Goal: Task Accomplishment & Management: Manage account settings

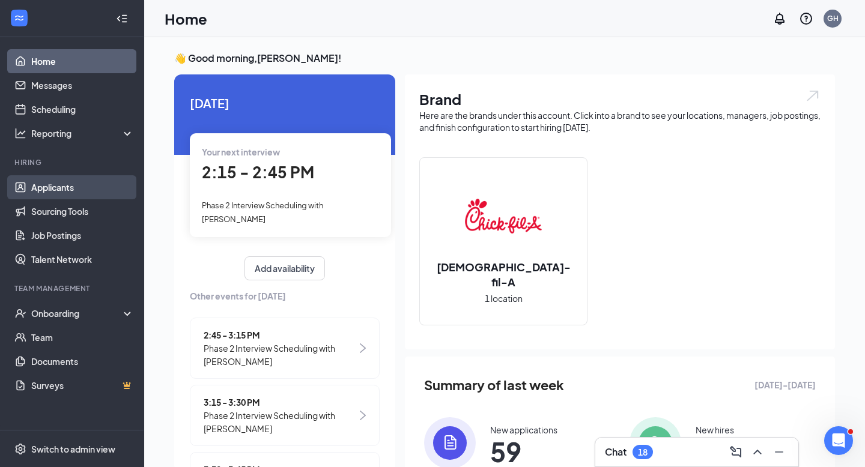
click at [86, 189] on link "Applicants" at bounding box center [82, 187] width 103 height 24
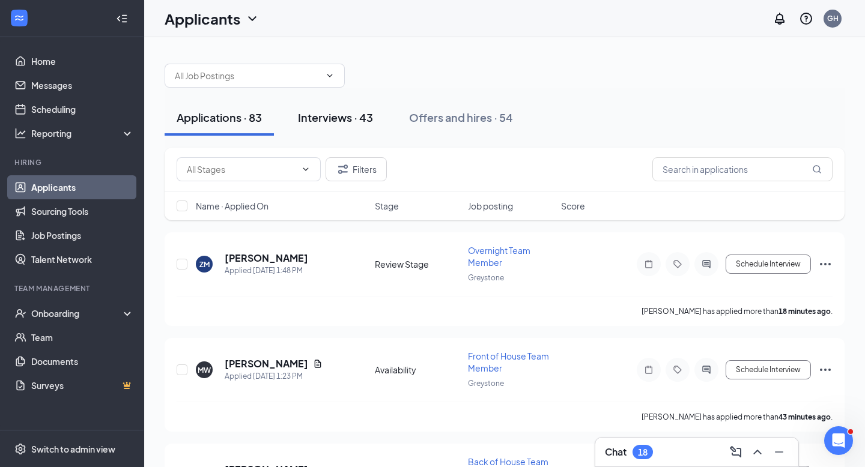
click at [342, 121] on div "Interviews · 43" at bounding box center [335, 117] width 75 height 15
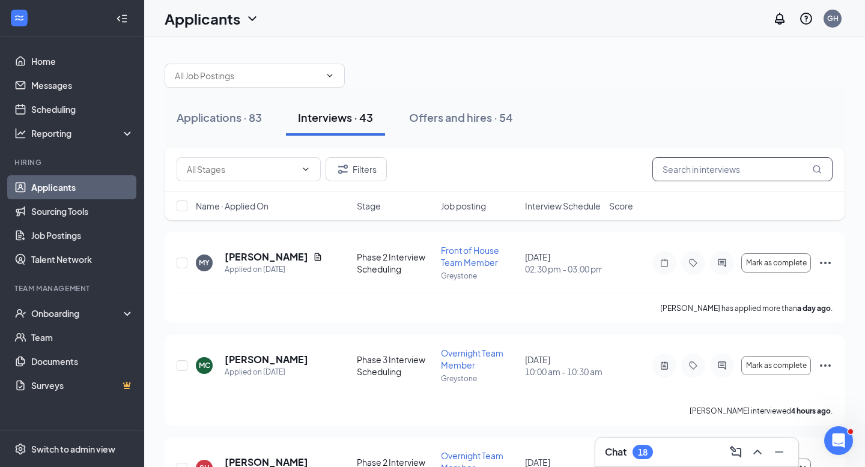
click at [702, 165] on input "text" at bounding box center [742, 169] width 180 height 24
click at [753, 366] on span "Mark as complete" at bounding box center [776, 366] width 61 height 8
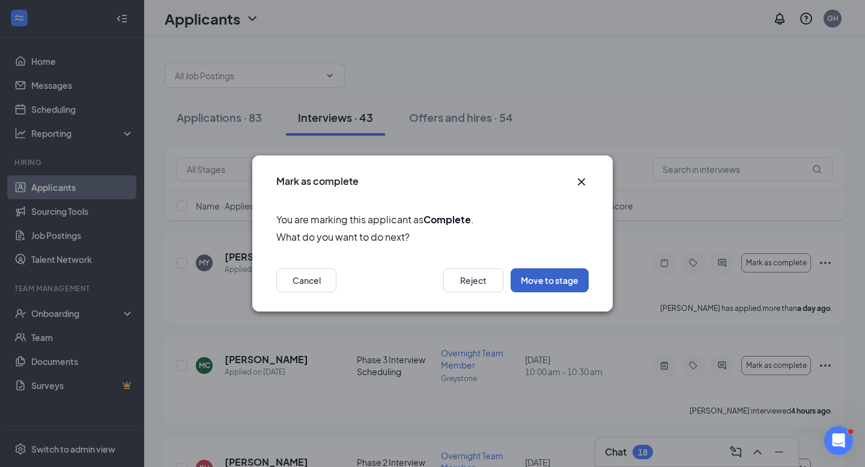
click at [547, 285] on button "Move to stage" at bounding box center [549, 280] width 78 height 24
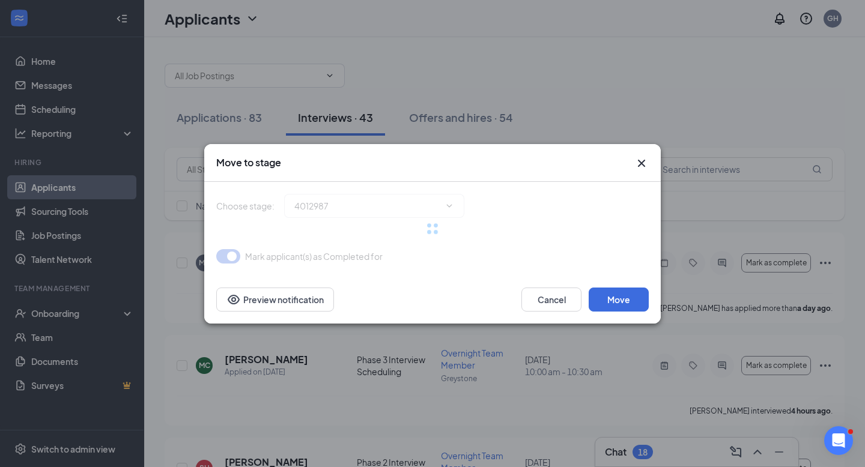
type input "Onboarding with Sunshine (next stage)"
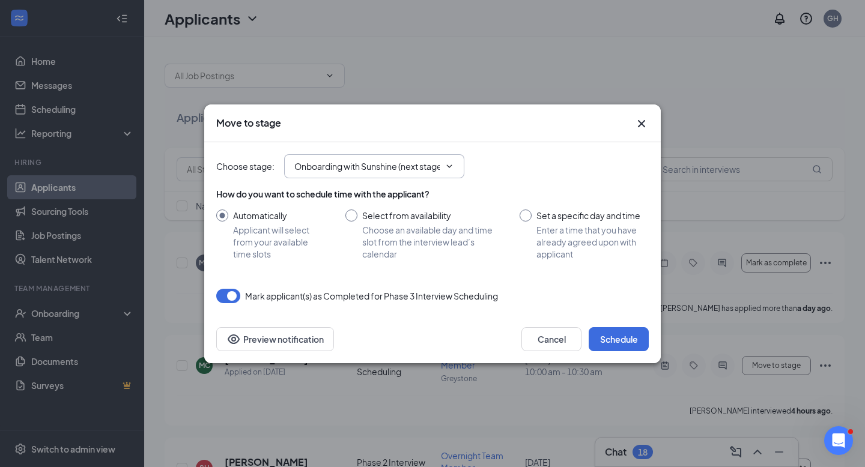
click at [441, 172] on span "Onboarding with Sunshine (next stage)" at bounding box center [374, 166] width 180 height 24
click at [629, 339] on button "Schedule" at bounding box center [619, 339] width 60 height 24
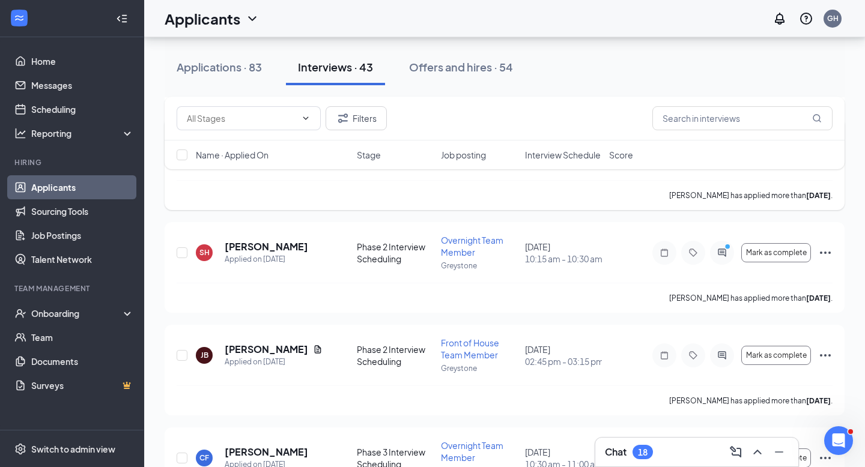
scroll to position [218, 0]
click at [73, 334] on link "Team" at bounding box center [82, 337] width 103 height 24
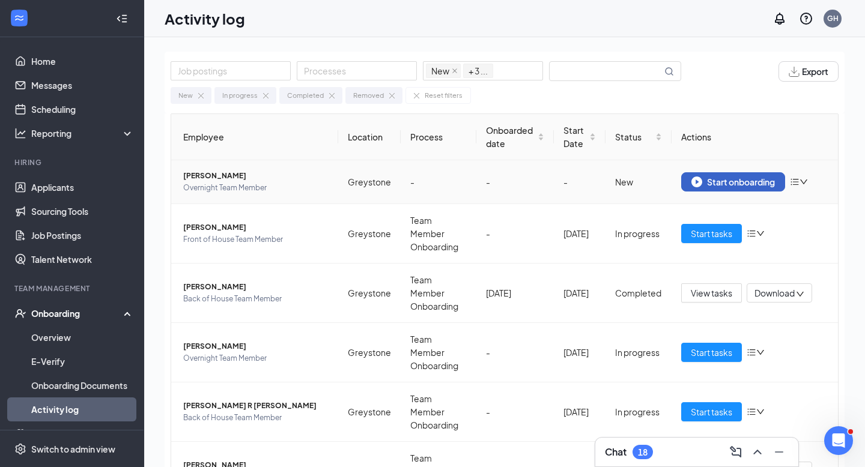
click at [719, 180] on div "Start onboarding" at bounding box center [732, 182] width 83 height 11
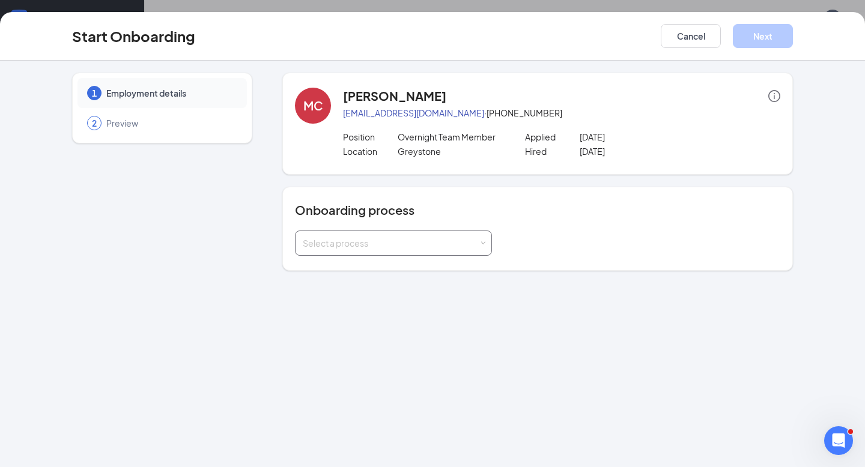
click at [407, 238] on div "Select a process" at bounding box center [391, 243] width 176 height 12
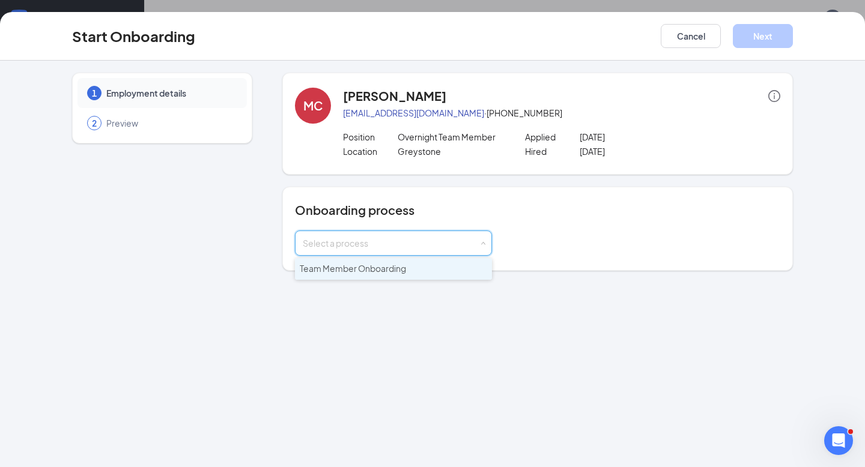
click at [381, 267] on span "Team Member Onboarding" at bounding box center [353, 268] width 106 height 11
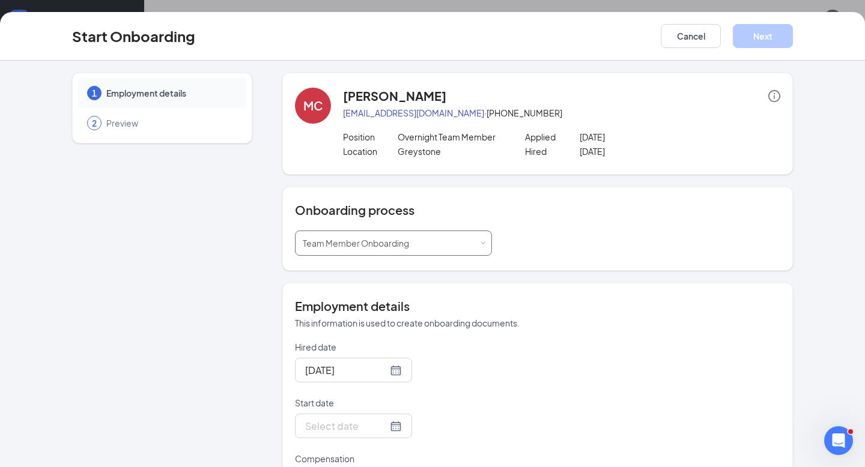
scroll to position [54, 0]
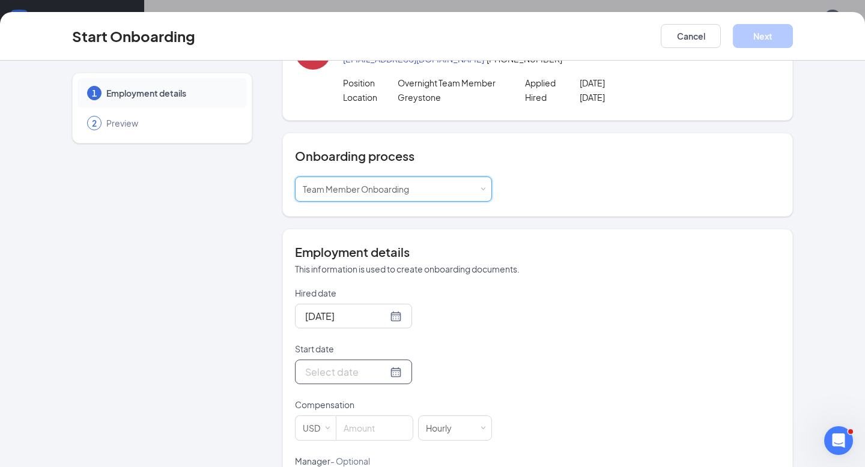
click at [380, 374] on div at bounding box center [353, 372] width 97 height 15
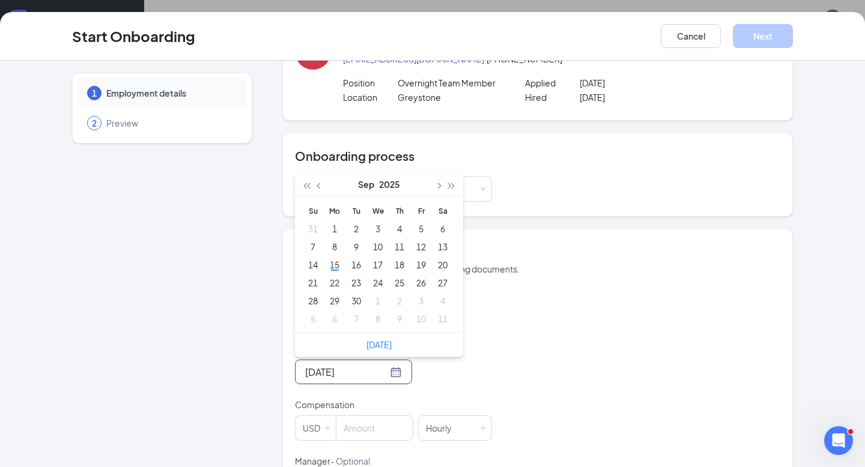
type input "Sep 5, 2025"
type input "Sep 15, 2025"
click at [333, 267] on div "15" at bounding box center [334, 265] width 14 height 14
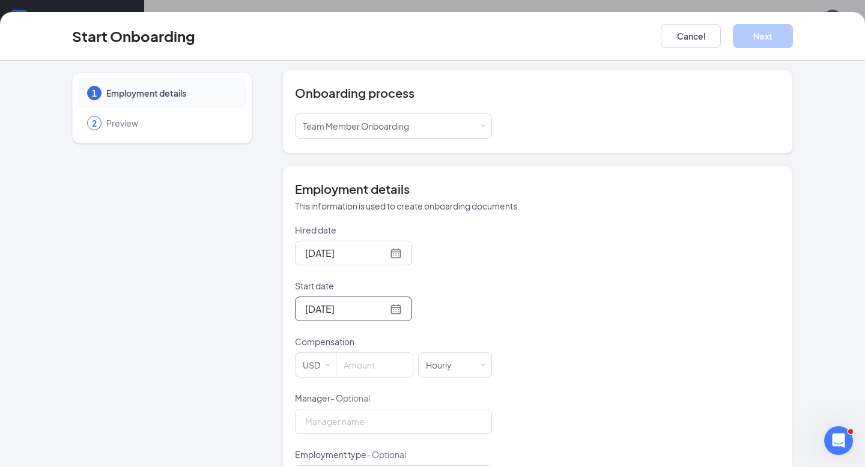
scroll to position [131, 0]
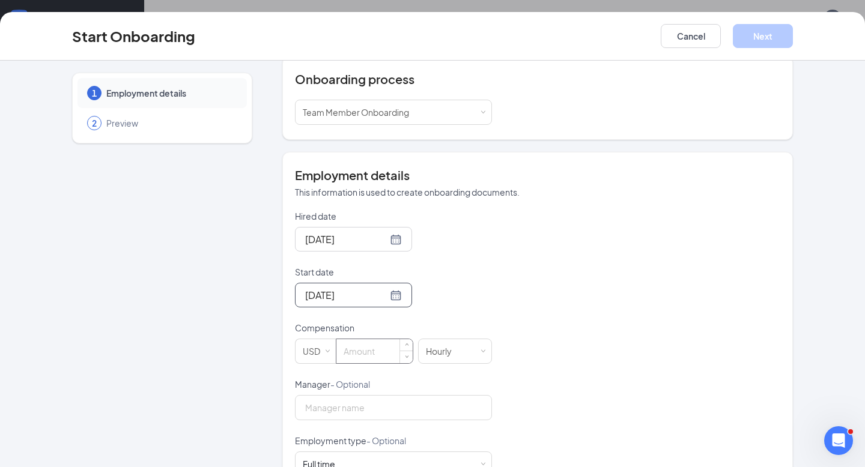
click at [378, 348] on input at bounding box center [374, 351] width 76 height 24
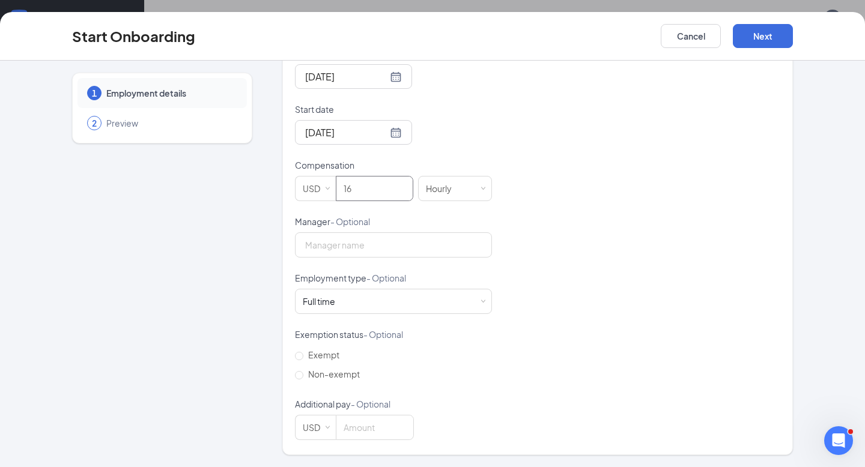
scroll to position [28, 0]
type input "16"
click at [300, 375] on input "Non-exempt" at bounding box center [299, 375] width 8 height 8
radio input "true"
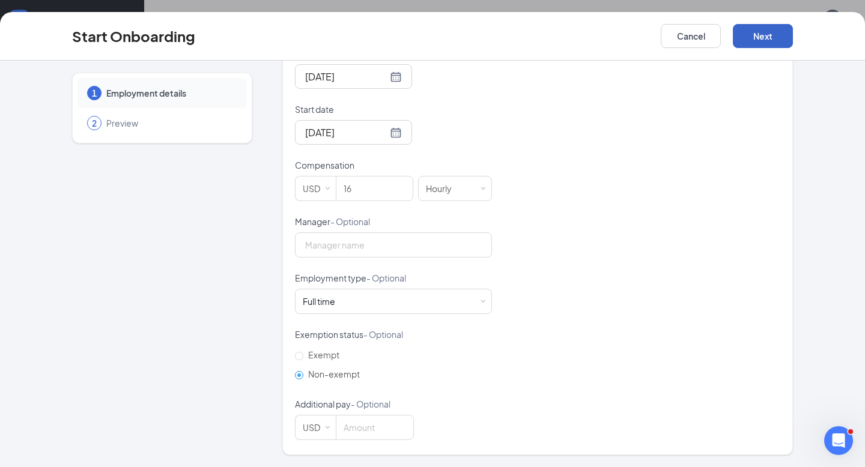
click at [766, 37] on button "Next" at bounding box center [763, 36] width 60 height 24
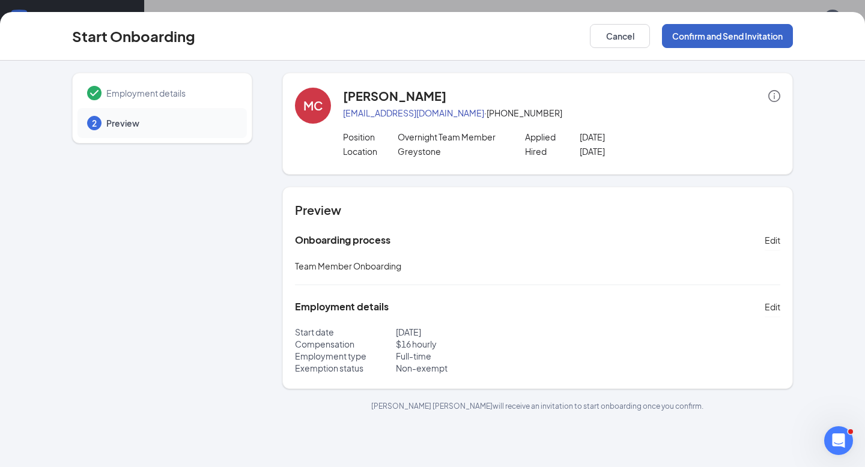
click at [740, 33] on button "Confirm and Send Invitation" at bounding box center [727, 36] width 131 height 24
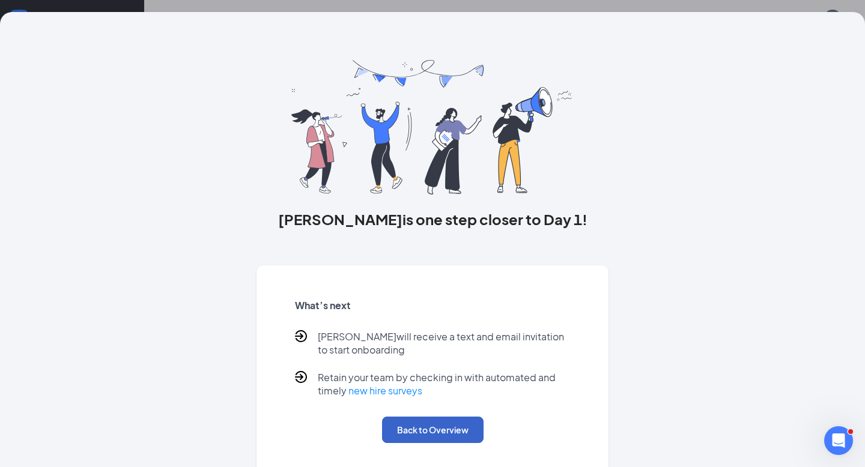
click at [451, 420] on button "Back to Overview" at bounding box center [432, 430] width 101 height 26
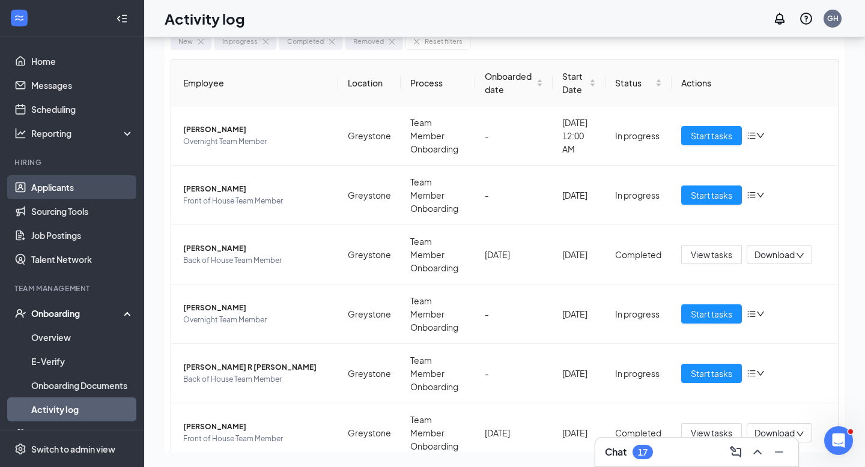
click at [47, 185] on link "Applicants" at bounding box center [82, 187] width 103 height 24
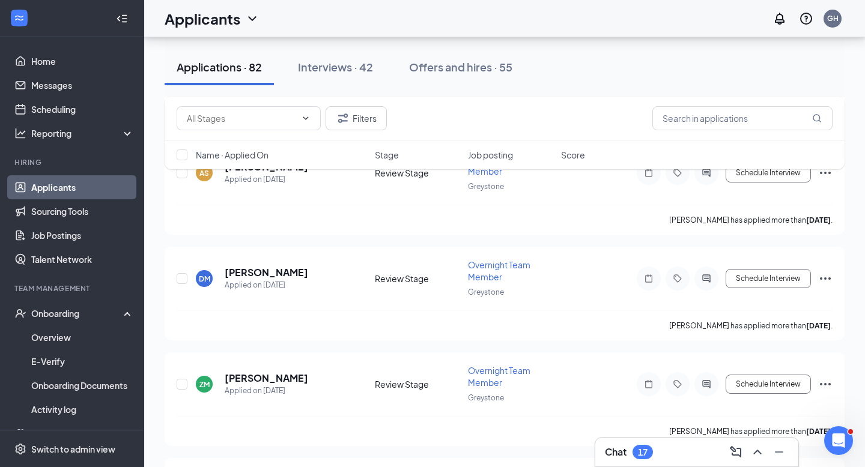
scroll to position [5019, 0]
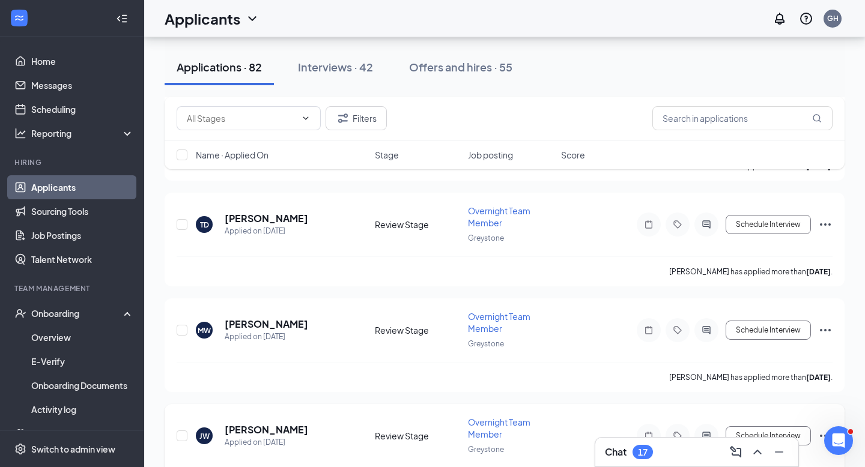
click at [679, 424] on div at bounding box center [677, 436] width 24 height 24
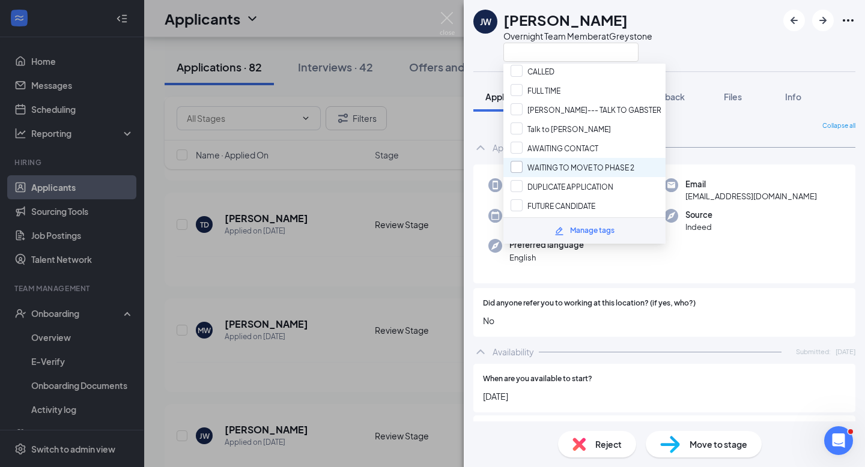
scroll to position [51, 0]
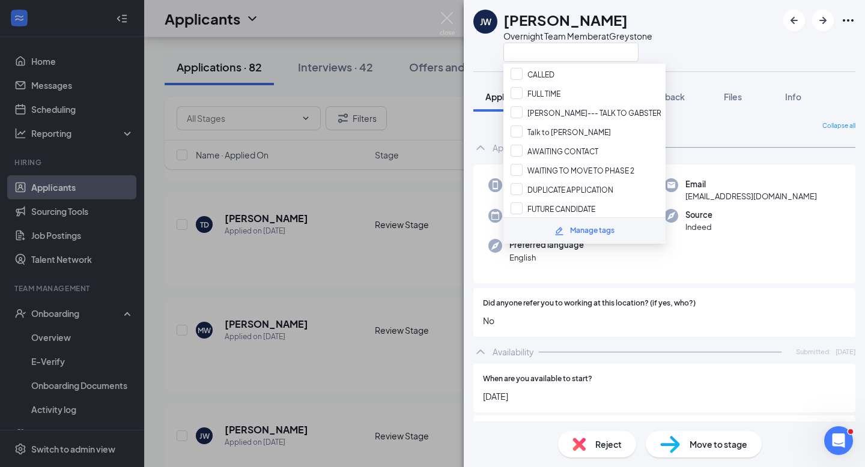
click at [351, 352] on div "JW Jessie Williams Overnight Team Member at Greystone Application Messages Feed…" at bounding box center [432, 233] width 865 height 467
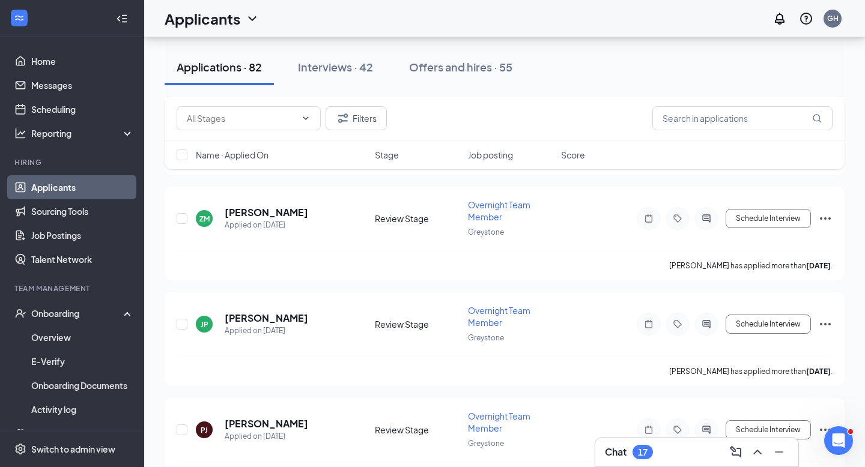
scroll to position [4389, 0]
click at [670, 119] on input "text" at bounding box center [742, 118] width 180 height 24
type input "sanket"
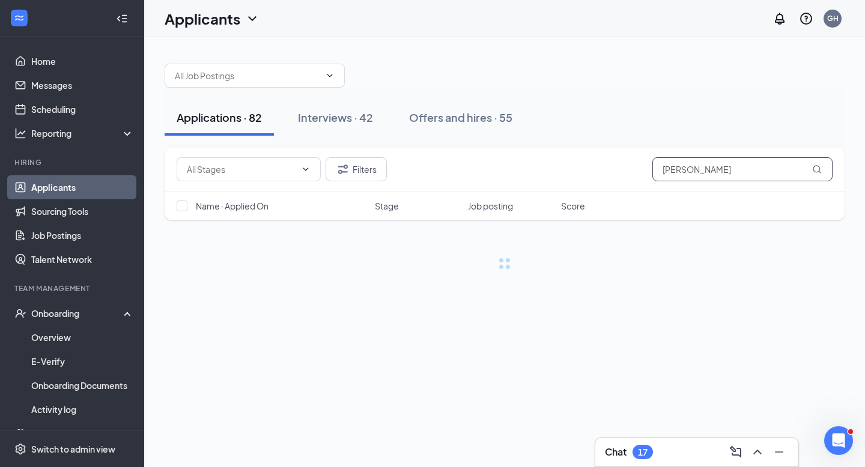
click at [683, 169] on input "sanket" at bounding box center [742, 169] width 180 height 24
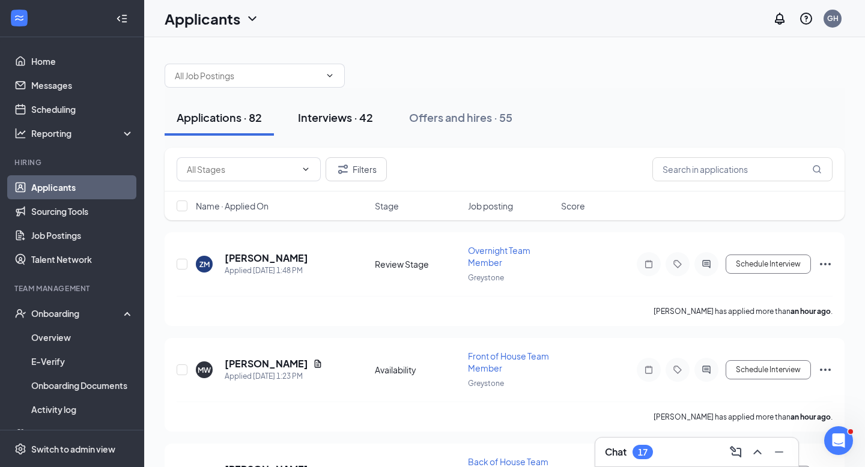
click at [368, 120] on div "Interviews · 42" at bounding box center [335, 117] width 75 height 15
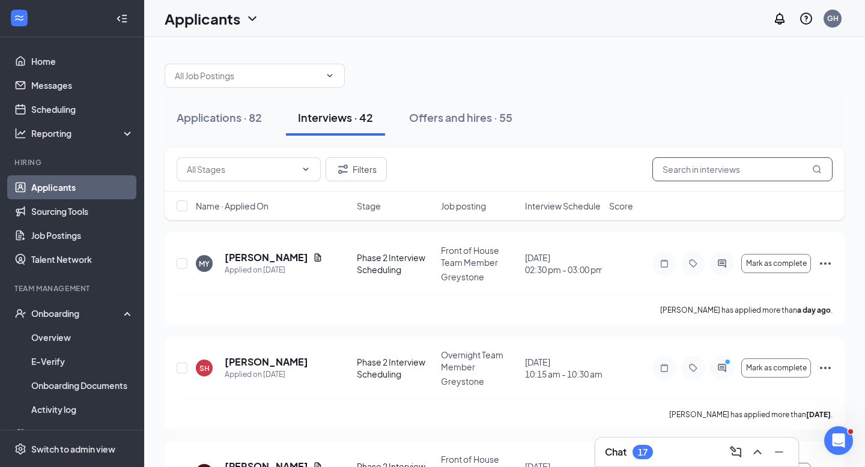
click at [696, 167] on input "text" at bounding box center [742, 169] width 180 height 24
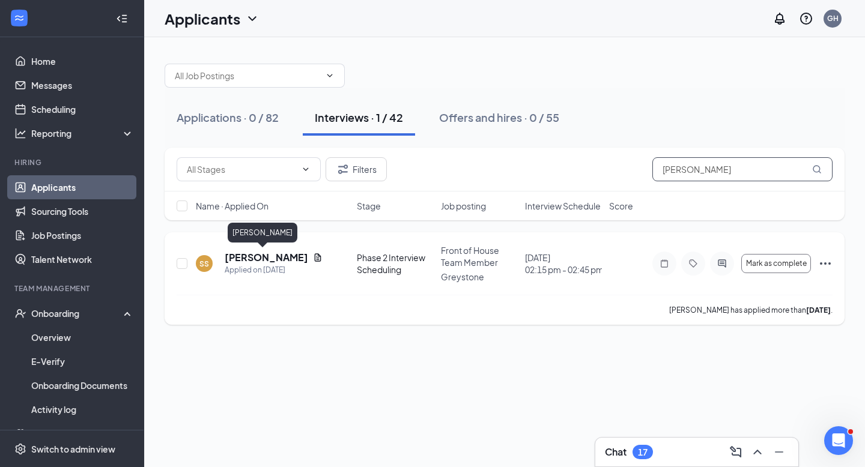
type input "sanket"
click at [246, 253] on h5 "Sanket Shah" at bounding box center [266, 257] width 83 height 13
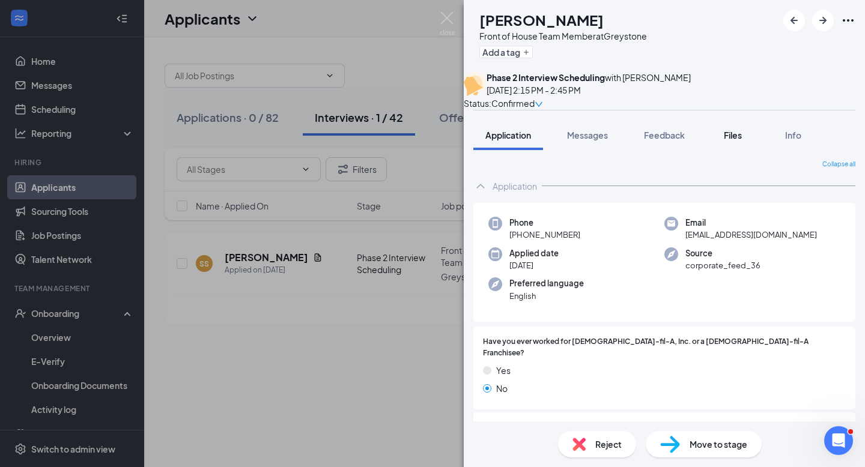
click at [733, 141] on span "Files" at bounding box center [733, 135] width 18 height 11
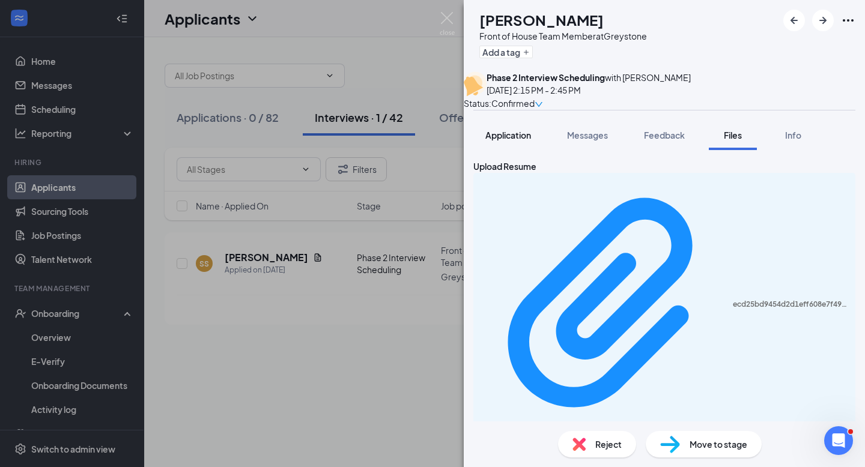
click at [516, 141] on span "Application" at bounding box center [508, 135] width 46 height 11
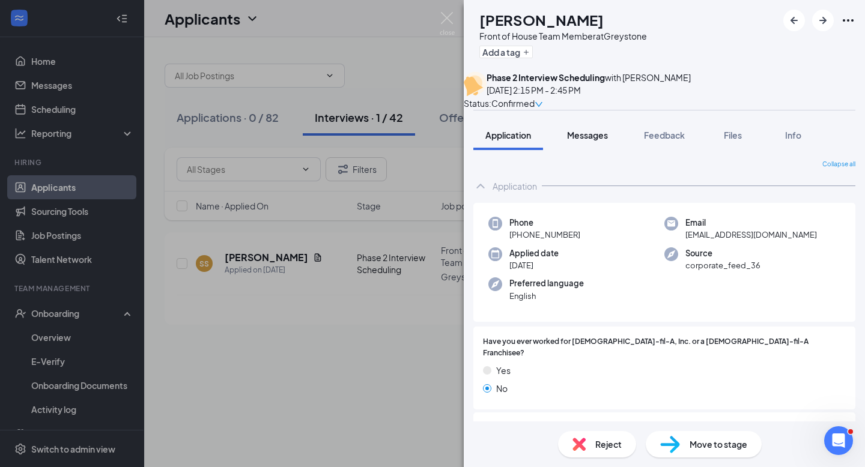
click at [591, 138] on button "Messages" at bounding box center [587, 135] width 65 height 30
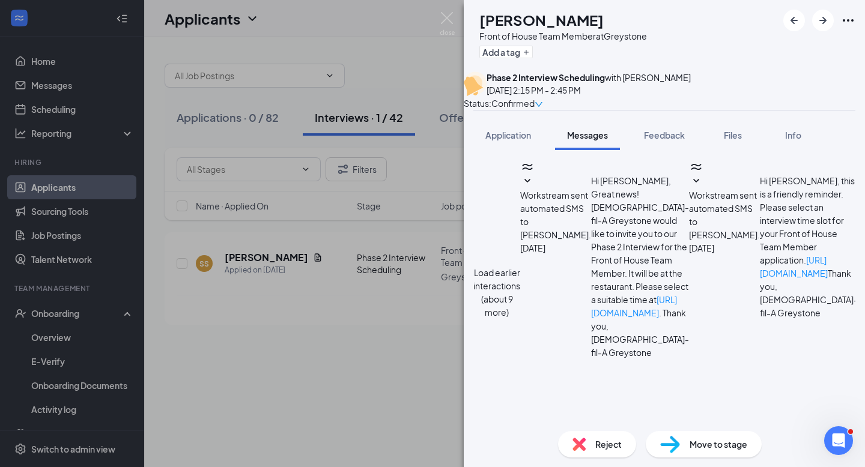
scroll to position [315, 0]
click at [452, 21] on img at bounding box center [447, 23] width 15 height 23
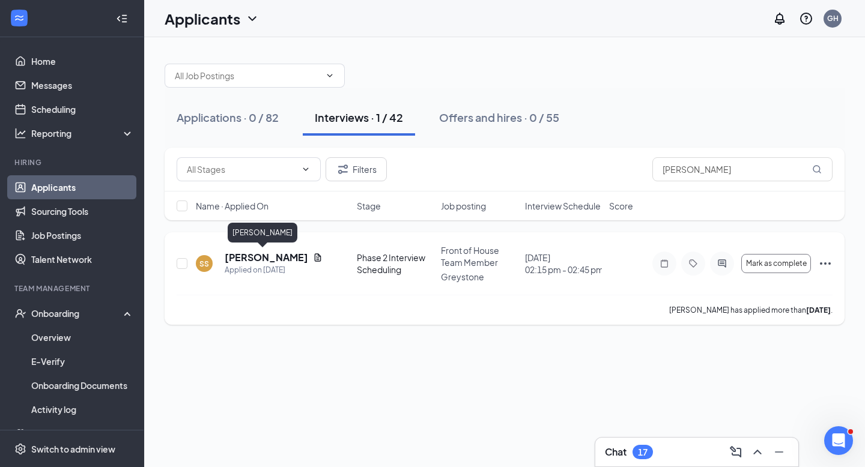
click at [247, 255] on h5 "Sanket Shah" at bounding box center [266, 257] width 83 height 13
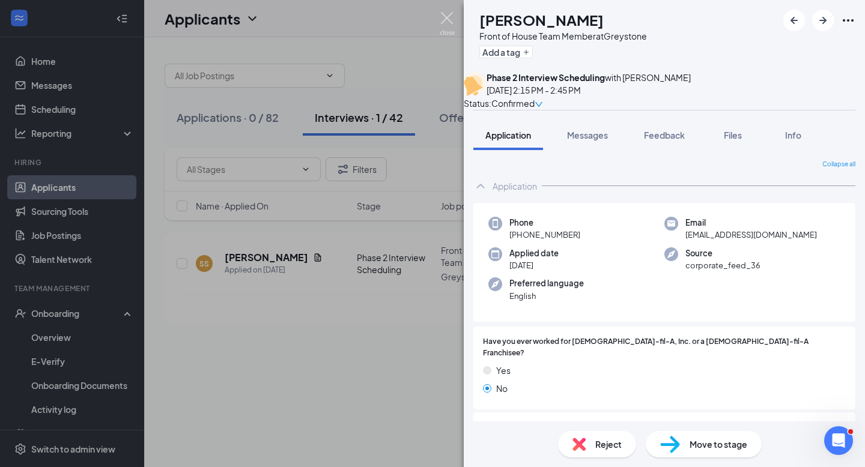
click at [449, 20] on img at bounding box center [447, 23] width 15 height 23
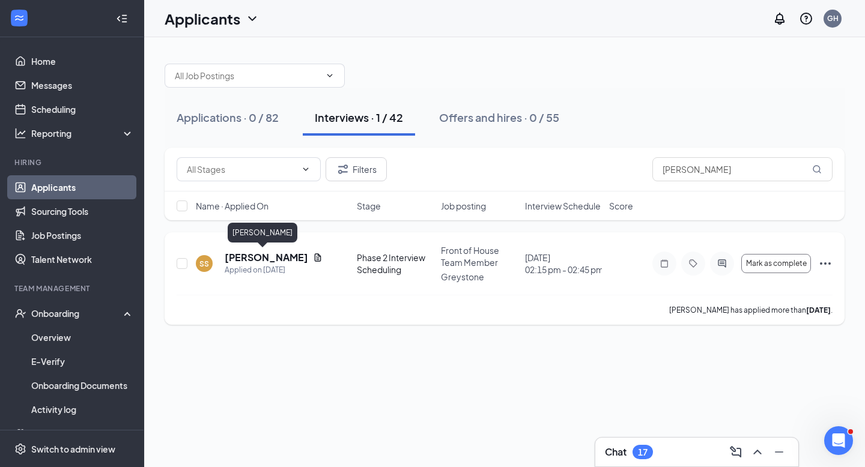
click at [250, 261] on h5 "Sanket Shah" at bounding box center [266, 257] width 83 height 13
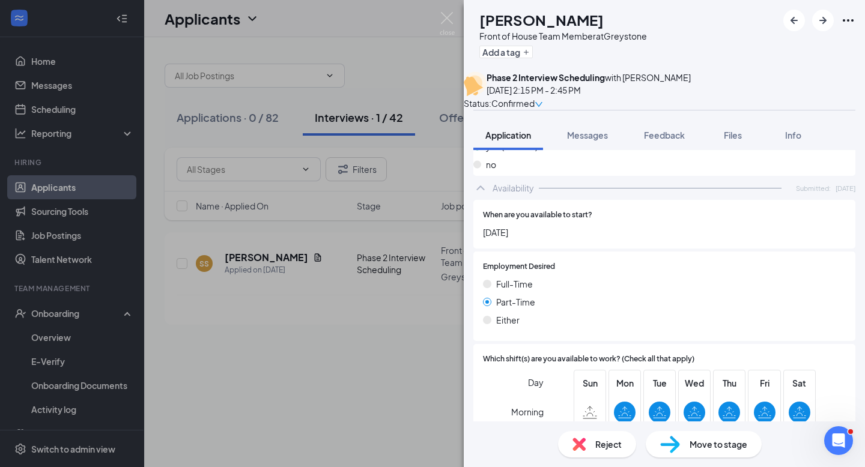
scroll to position [742, 0]
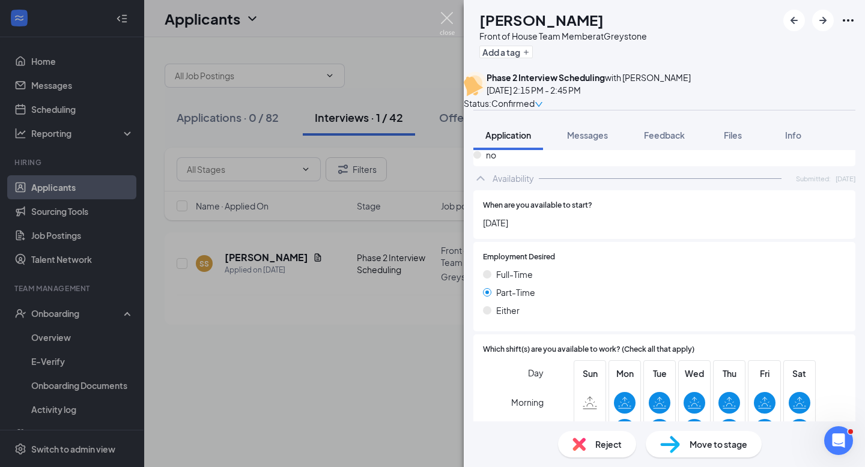
click at [444, 24] on img at bounding box center [447, 23] width 15 height 23
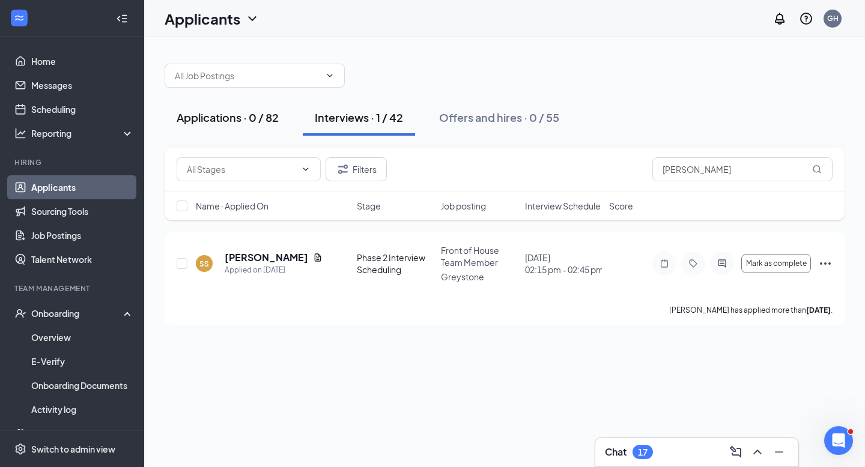
click at [228, 126] on button "Applications · 0 / 82" at bounding box center [228, 118] width 126 height 36
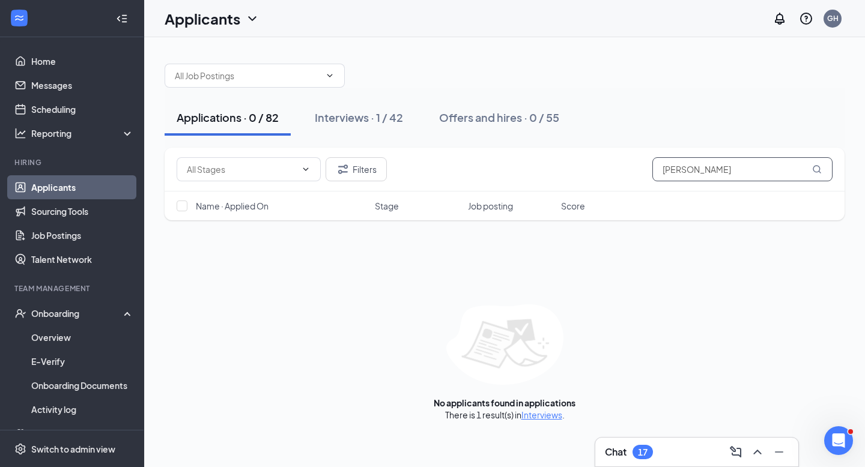
click at [709, 180] on input "sanket" at bounding box center [742, 169] width 180 height 24
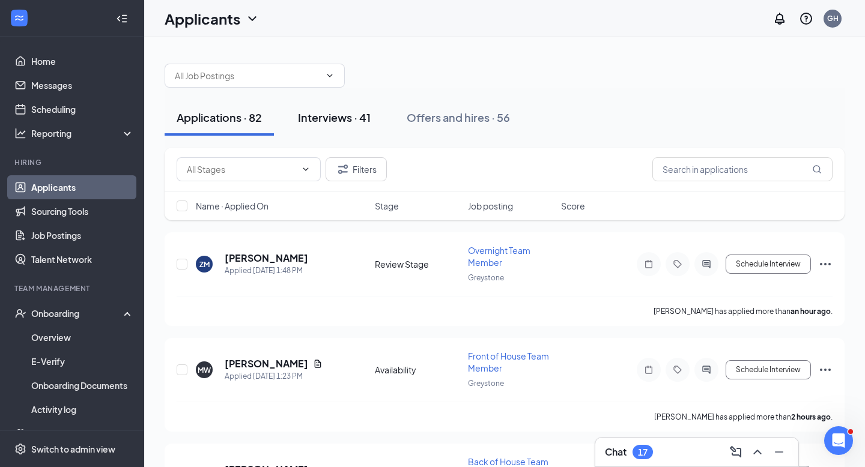
click at [350, 127] on button "Interviews · 41" at bounding box center [334, 118] width 97 height 36
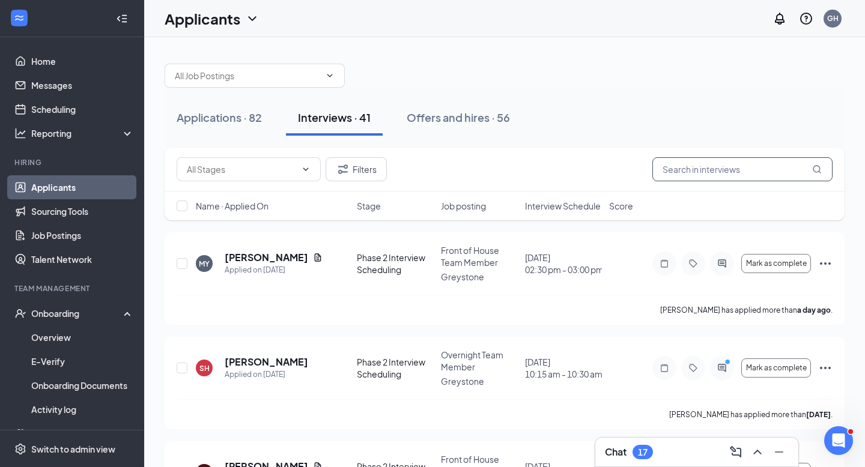
click at [704, 169] on input "text" at bounding box center [742, 169] width 180 height 24
type input "a"
click at [453, 121] on div "Offers and hires · 57" at bounding box center [461, 117] width 103 height 15
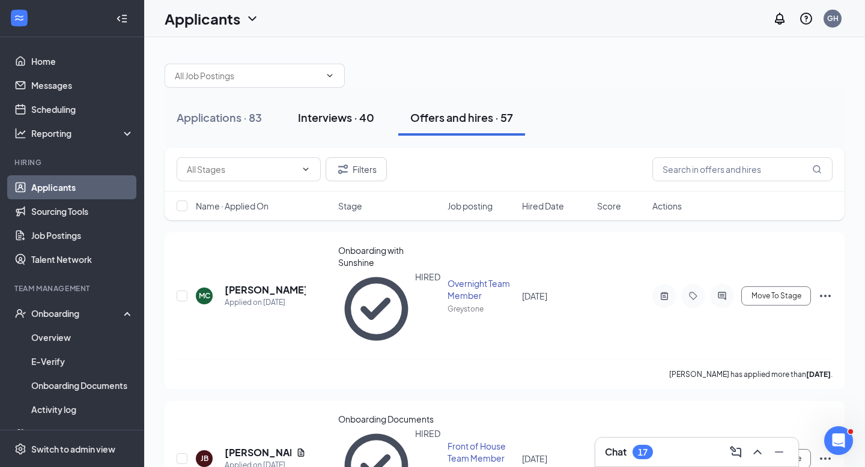
click at [334, 114] on div "Interviews · 40" at bounding box center [336, 117] width 76 height 15
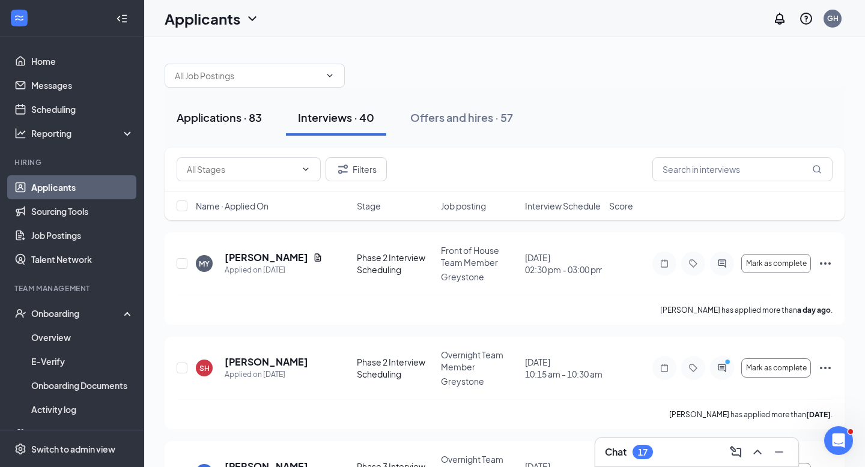
click at [231, 124] on div "Applications · 83" at bounding box center [219, 117] width 85 height 15
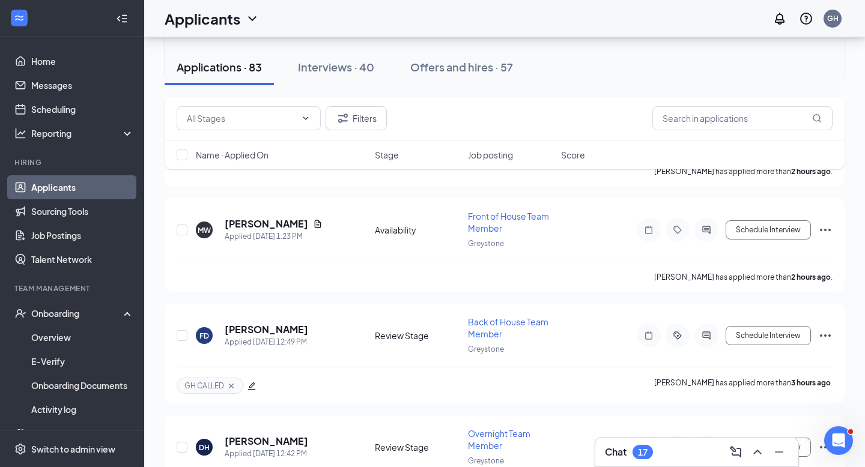
scroll to position [213, 0]
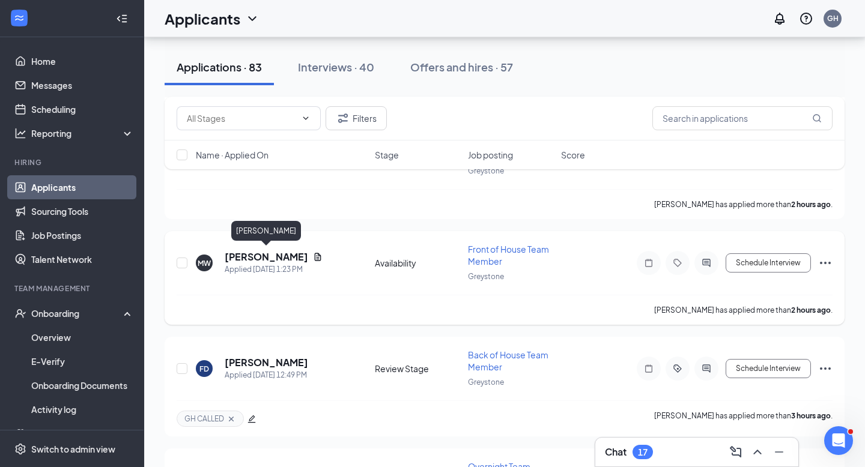
click at [260, 256] on h5 "[PERSON_NAME]" at bounding box center [266, 256] width 83 height 13
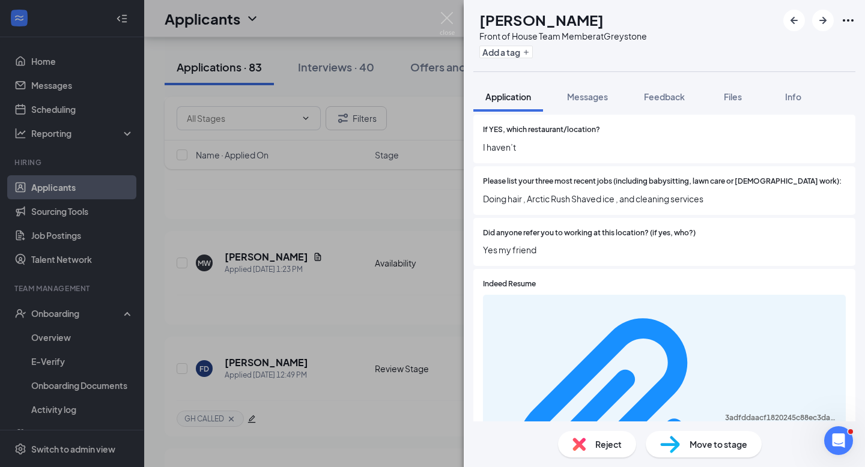
scroll to position [264, 0]
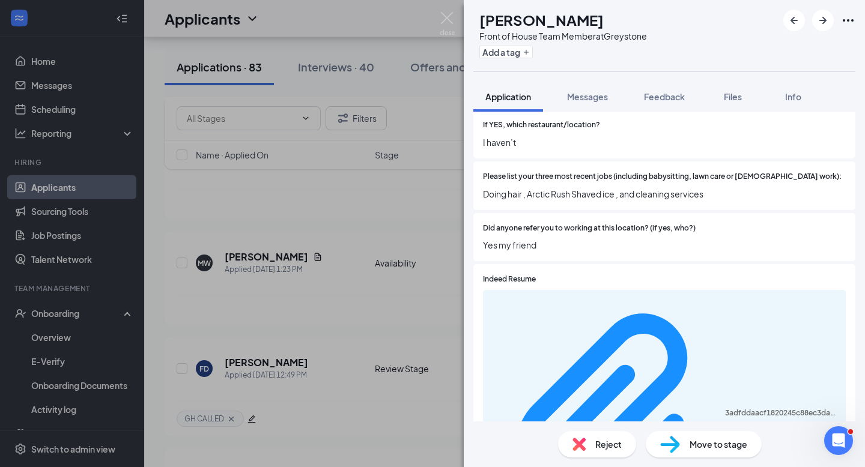
click at [446, 25] on img at bounding box center [447, 23] width 15 height 23
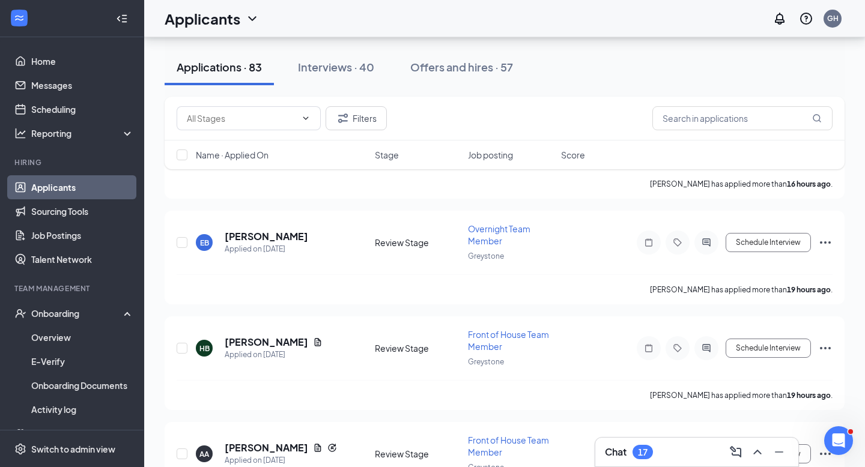
scroll to position [1592, 0]
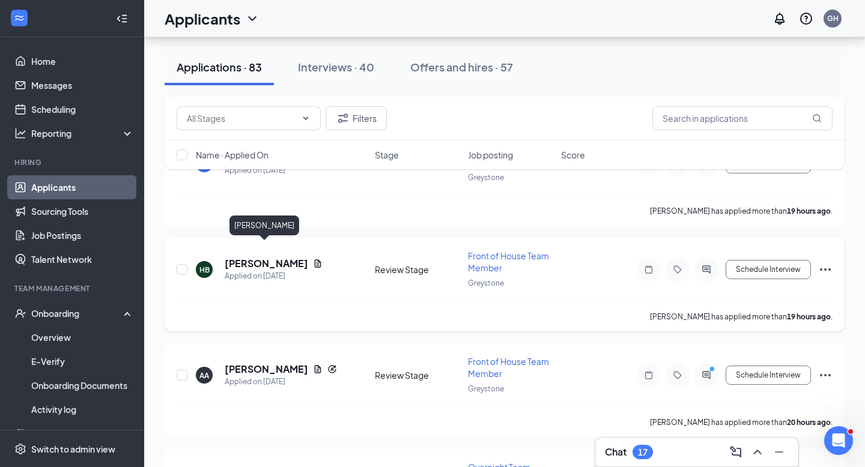
click at [268, 257] on h5 "[PERSON_NAME]" at bounding box center [266, 263] width 83 height 13
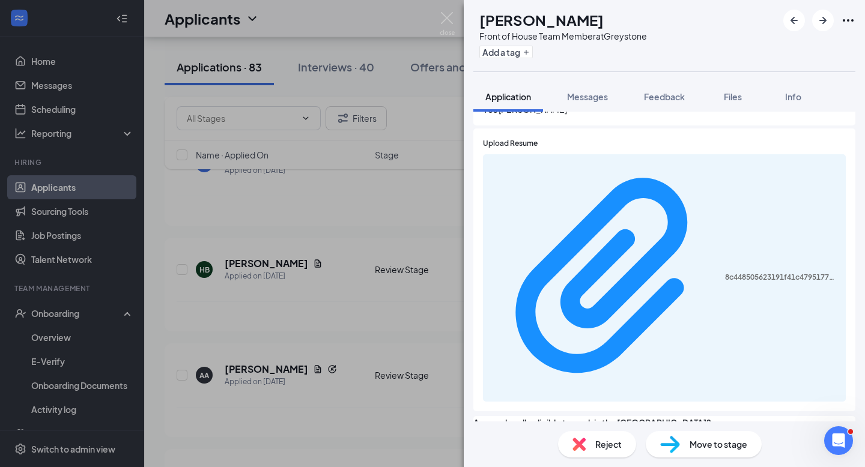
scroll to position [718, 0]
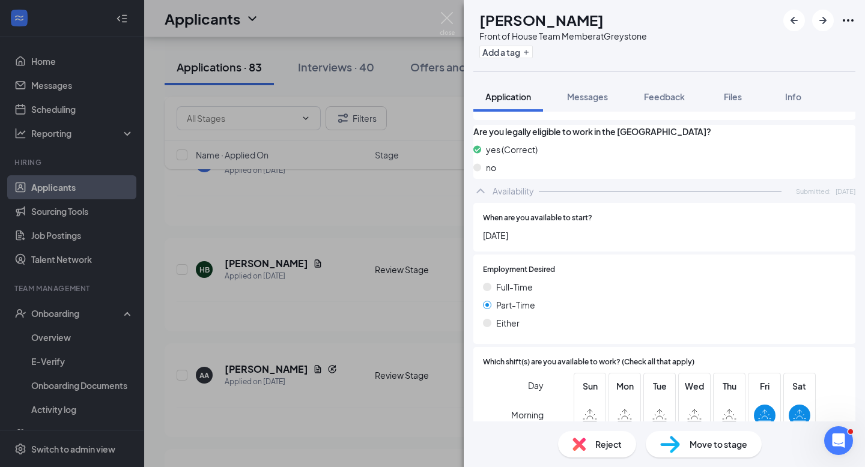
click at [593, 443] on div "Reject" at bounding box center [597, 444] width 78 height 26
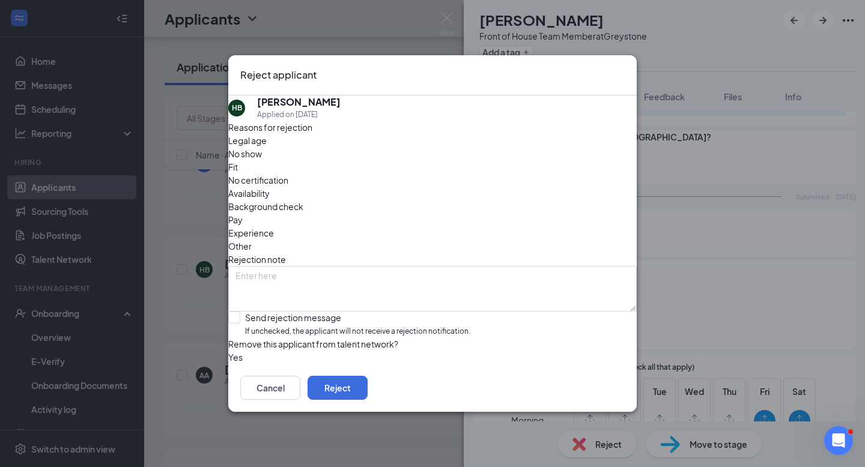
click at [270, 187] on span "Availability" at bounding box center [248, 193] width 41 height 13
click at [247, 312] on input "Send rejection message If unchecked, the applicant will not receive a rejection…" at bounding box center [349, 325] width 242 height 26
checkbox input "true"
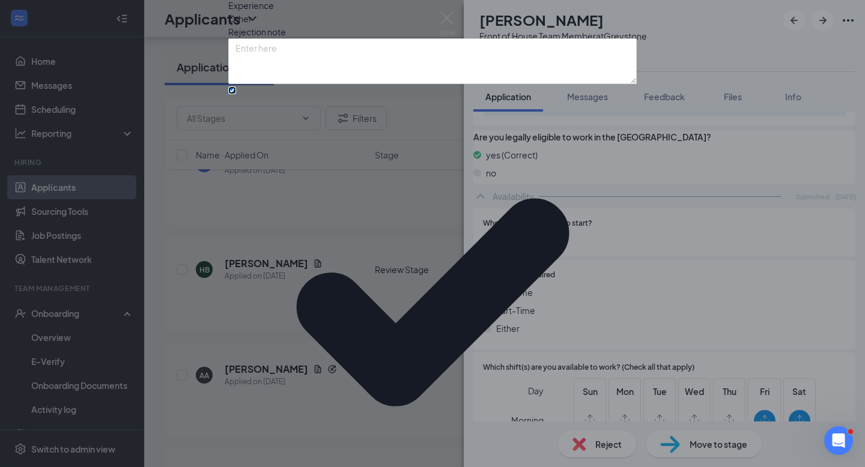
scroll to position [51, 0]
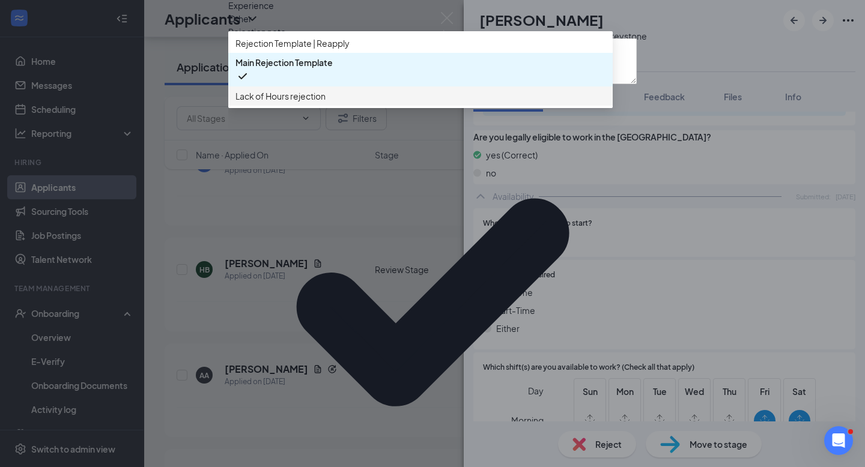
click at [347, 103] on span "Lack of Hours rejection" at bounding box center [420, 95] width 370 height 13
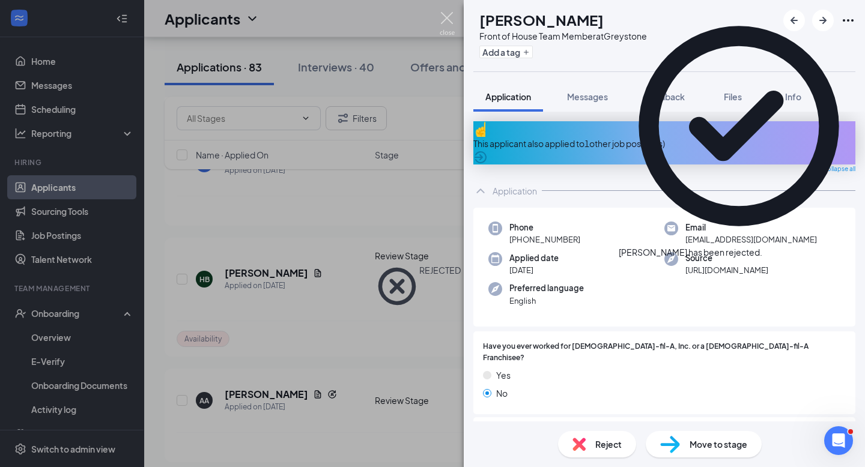
click at [452, 23] on img at bounding box center [447, 23] width 15 height 23
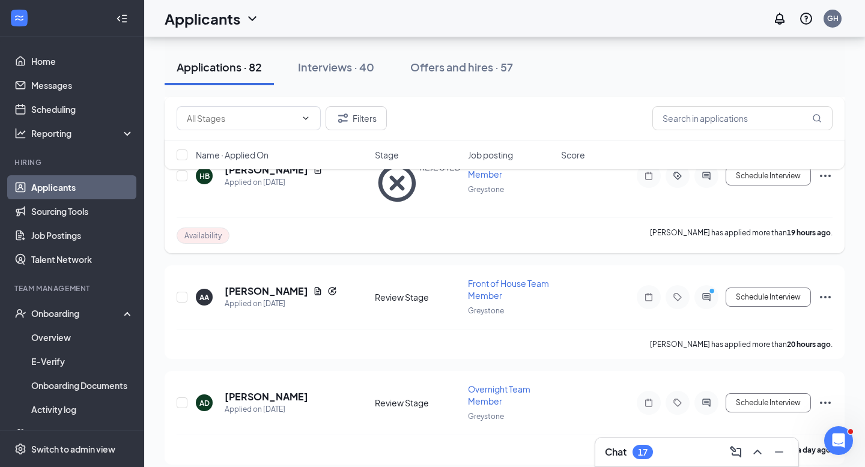
scroll to position [1696, 0]
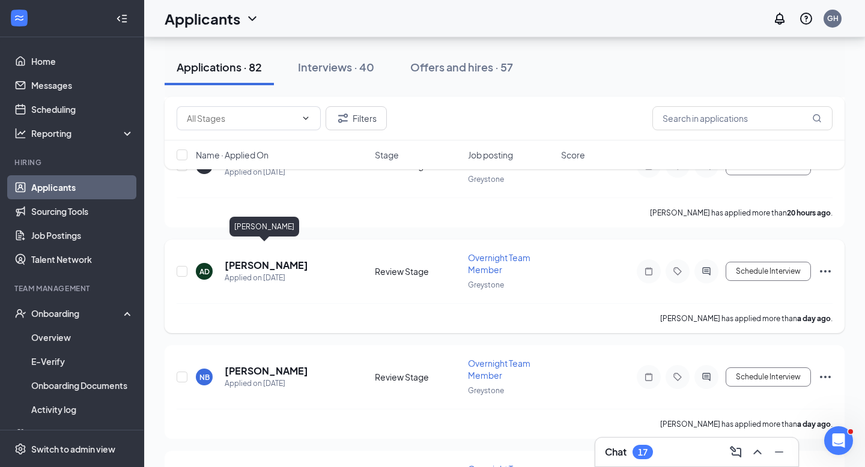
click at [261, 259] on h5 "[PERSON_NAME]" at bounding box center [266, 265] width 83 height 13
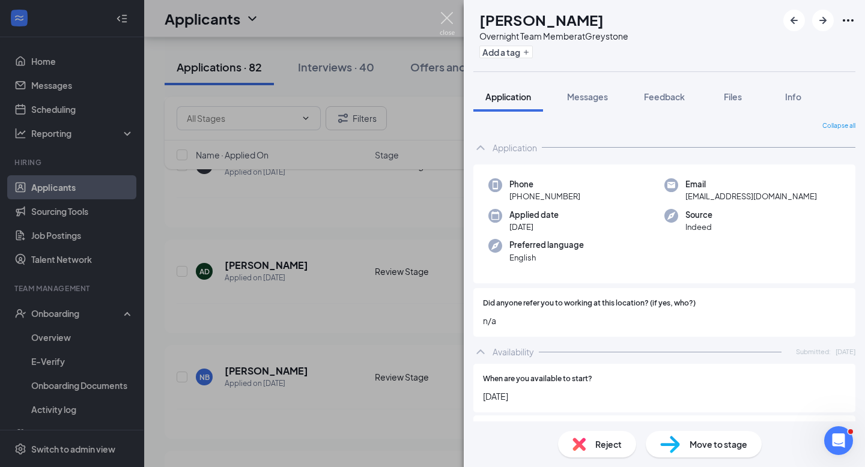
click at [444, 18] on img at bounding box center [447, 23] width 15 height 23
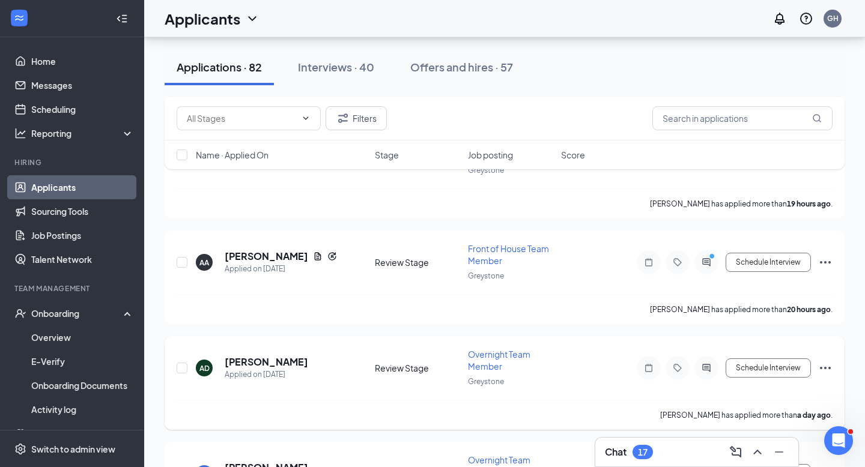
scroll to position [1596, 0]
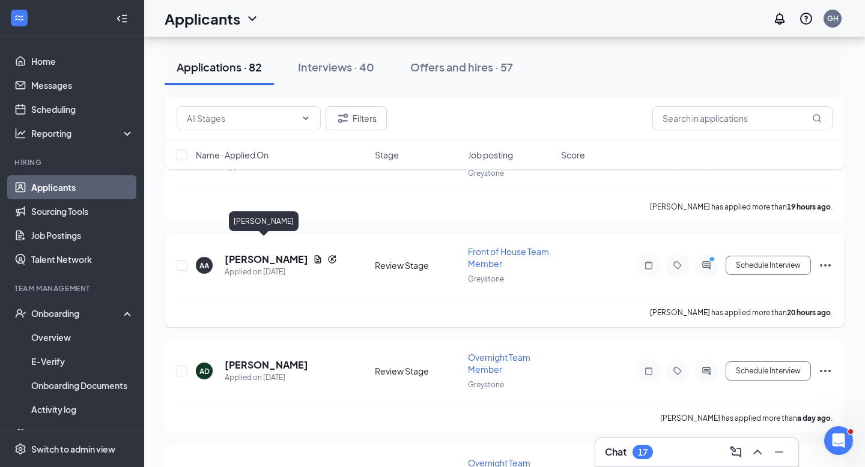
click at [253, 253] on h5 "[PERSON_NAME]" at bounding box center [266, 259] width 83 height 13
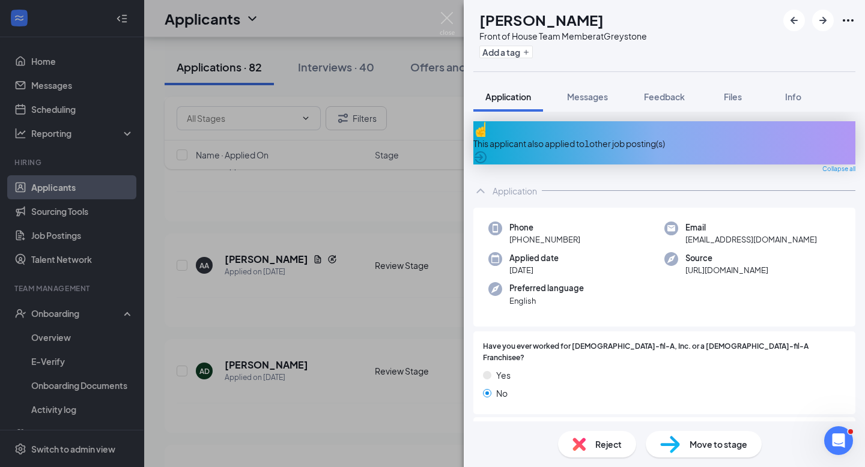
click at [599, 441] on span "Reject" at bounding box center [608, 444] width 26 height 13
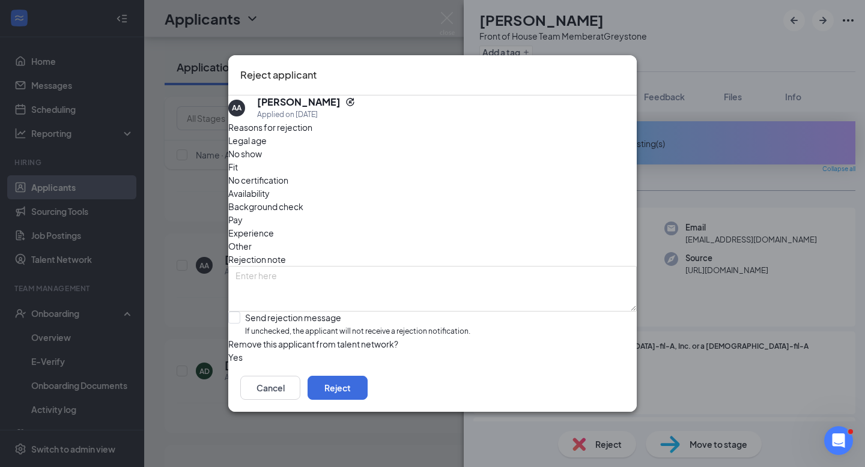
click at [270, 187] on span "Availability" at bounding box center [248, 193] width 41 height 13
click at [249, 312] on input "Send rejection message If unchecked, the applicant will not receive a rejection…" at bounding box center [349, 325] width 242 height 26
checkbox input "true"
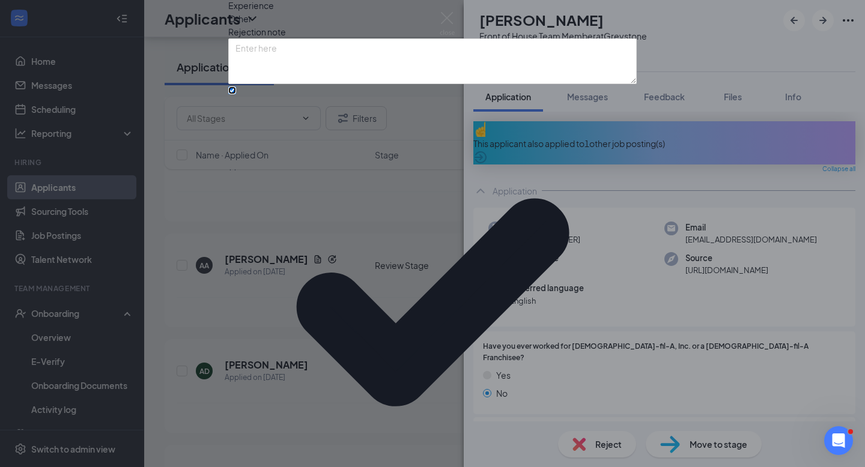
scroll to position [51, 0]
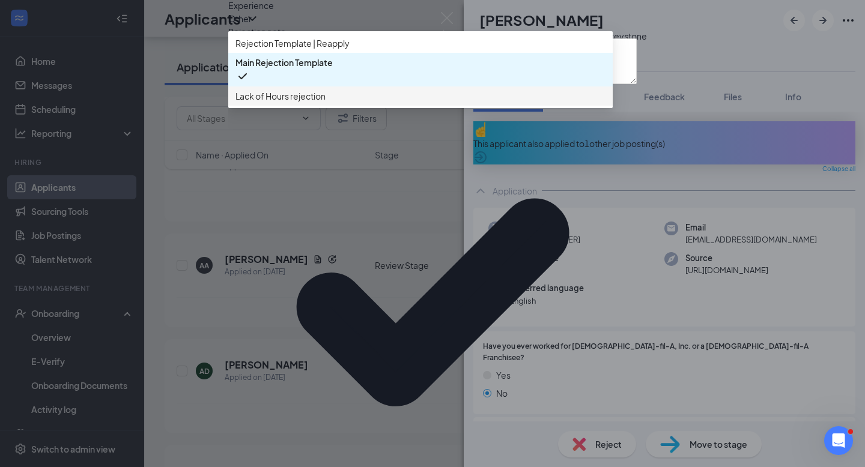
click at [347, 103] on span "Lack of Hours rejection" at bounding box center [420, 95] width 370 height 13
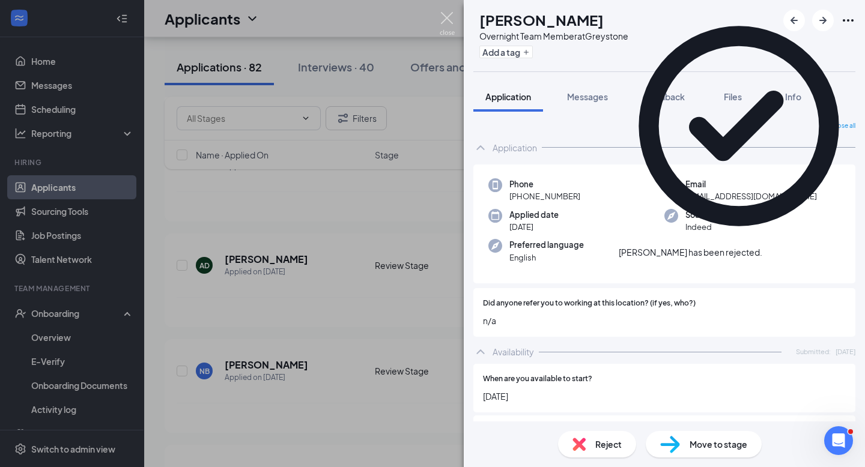
click at [450, 20] on img at bounding box center [447, 23] width 15 height 23
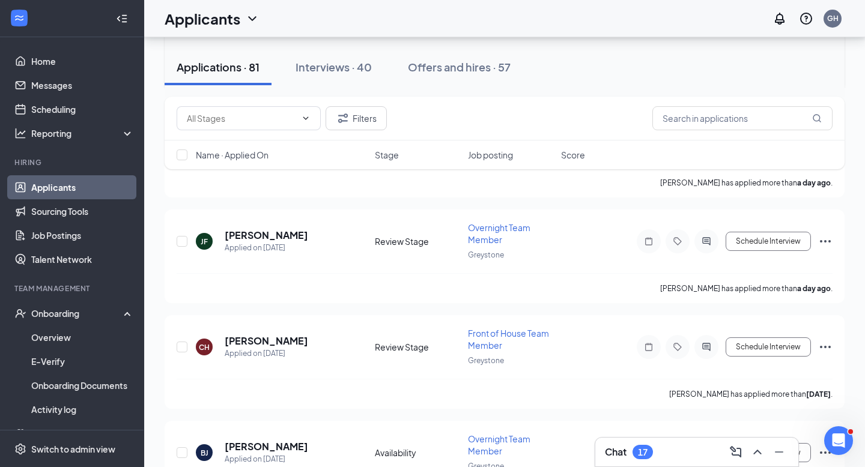
scroll to position [1863, 0]
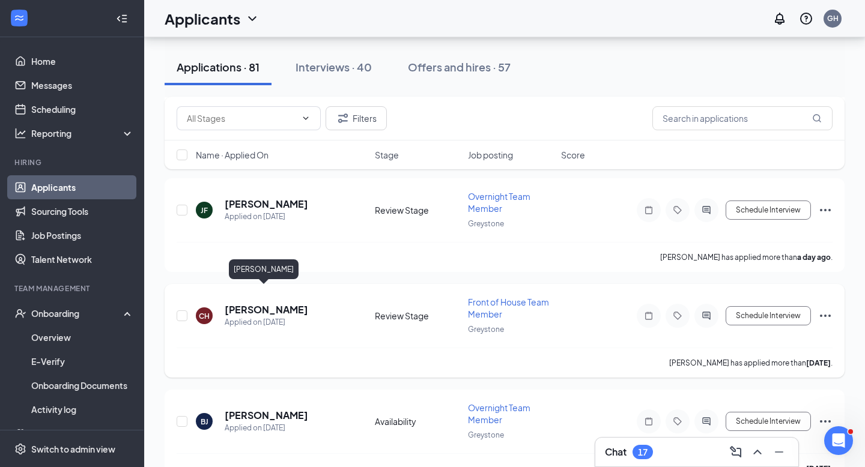
click at [261, 303] on h5 "[PERSON_NAME]" at bounding box center [266, 309] width 83 height 13
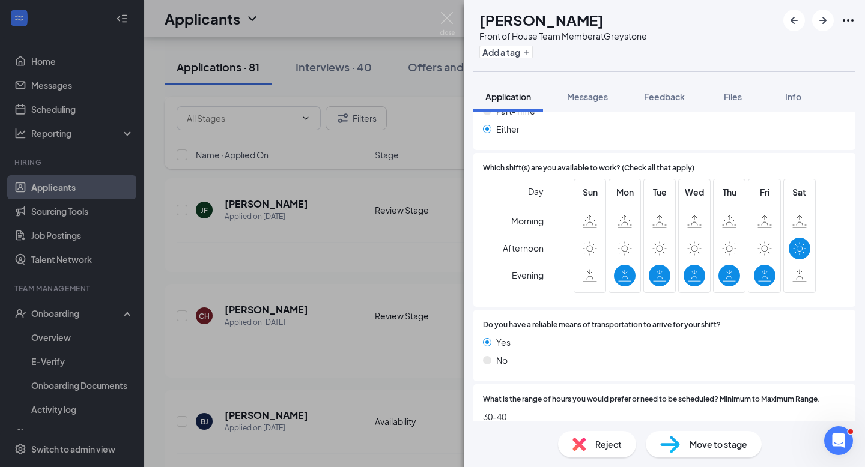
scroll to position [626, 0]
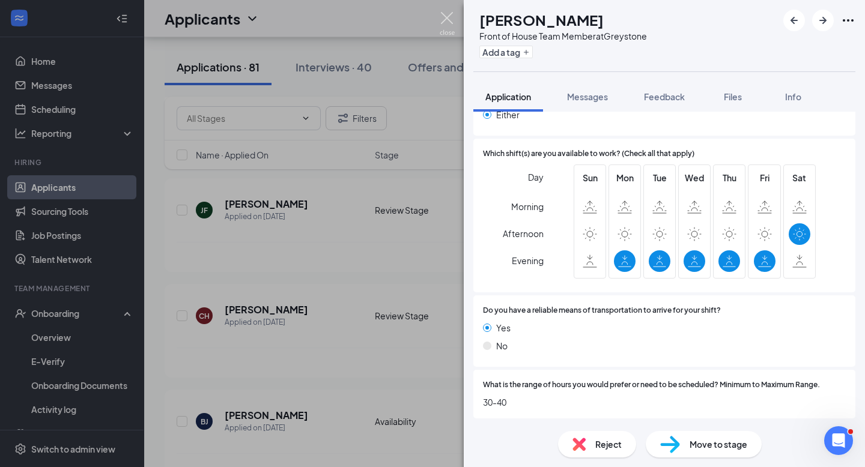
click at [447, 24] on img at bounding box center [447, 23] width 15 height 23
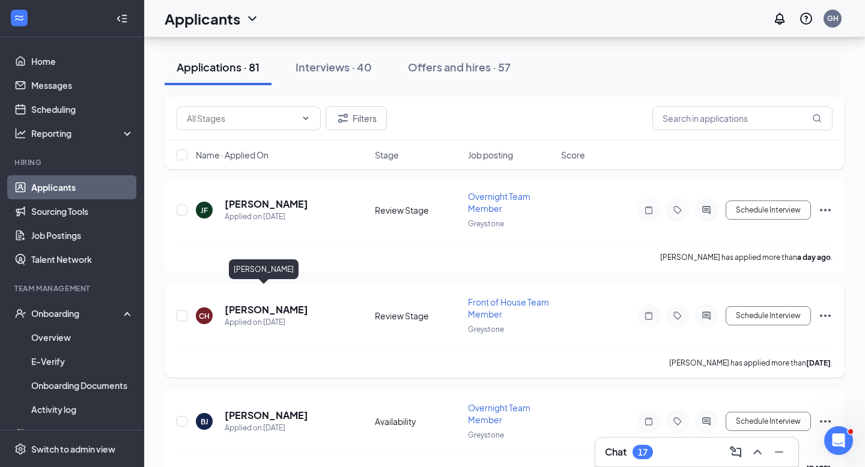
click at [251, 303] on h5 "[PERSON_NAME]" at bounding box center [266, 309] width 83 height 13
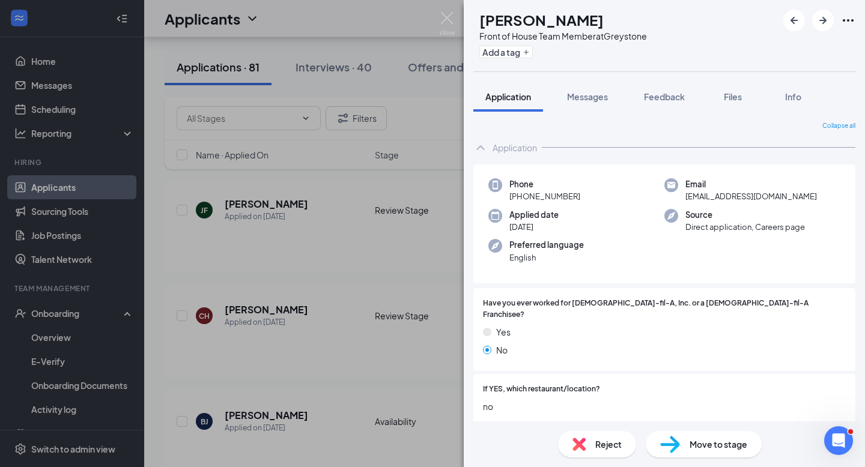
click at [590, 443] on div "Reject" at bounding box center [597, 444] width 78 height 26
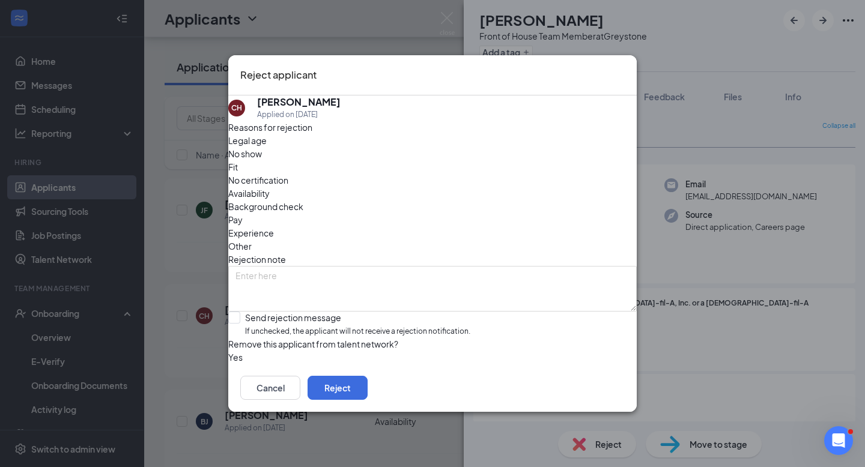
click at [482, 187] on div "Availability" at bounding box center [432, 193] width 408 height 13
click at [246, 312] on input "Send rejection message If unchecked, the applicant will not receive a rejection…" at bounding box center [349, 325] width 242 height 26
checkbox input "true"
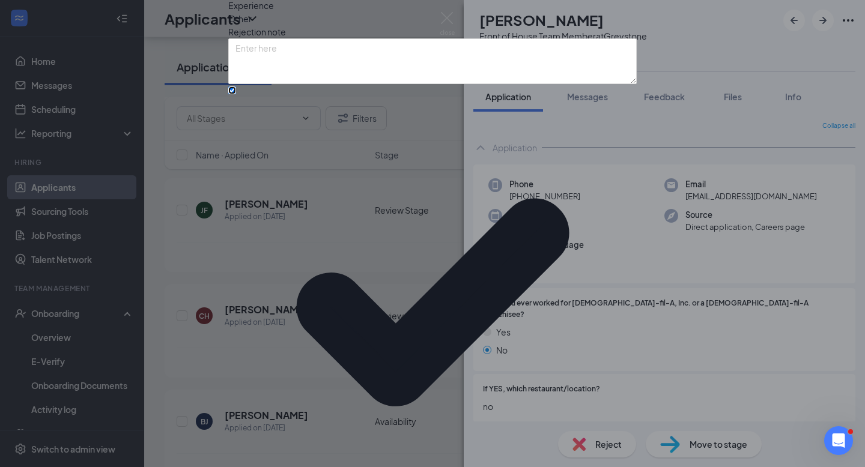
scroll to position [51, 0]
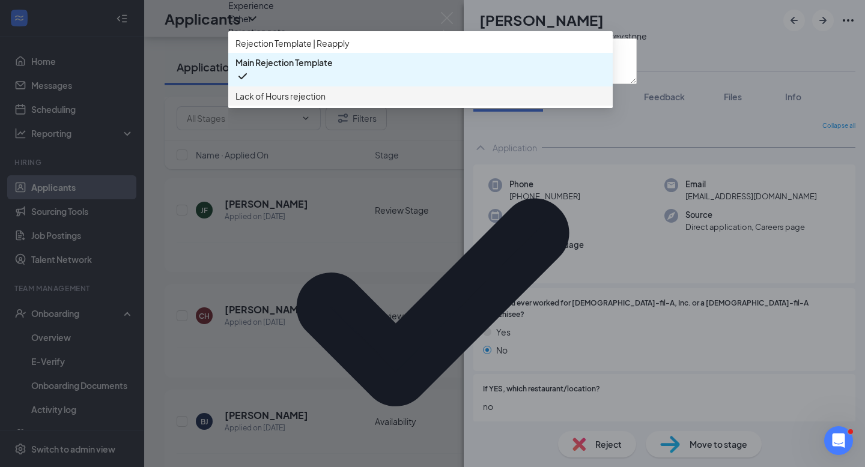
click at [413, 103] on span "Lack of Hours rejection" at bounding box center [420, 95] width 370 height 13
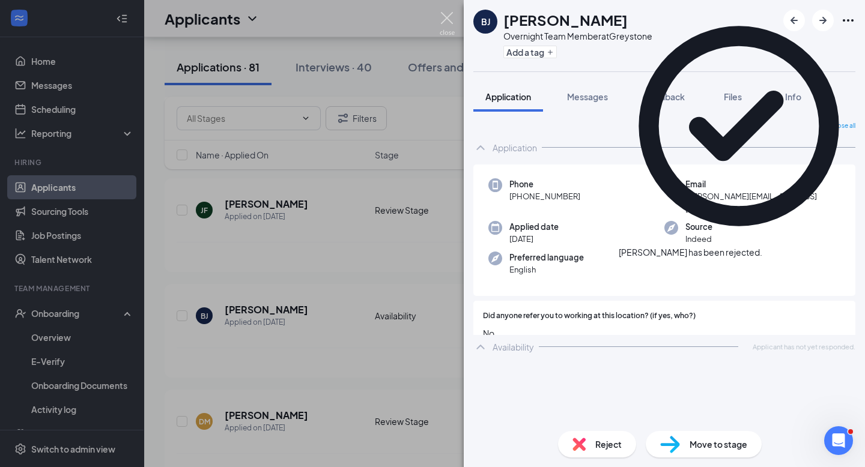
click at [443, 21] on img at bounding box center [447, 23] width 15 height 23
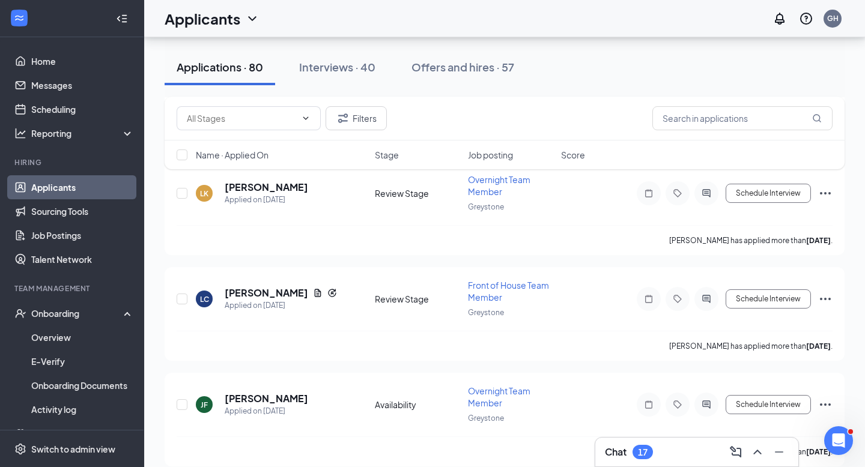
scroll to position [2205, 0]
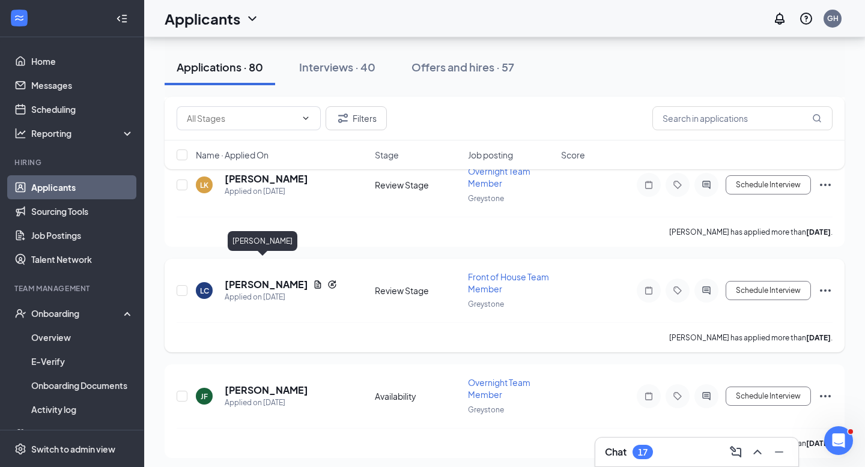
click at [261, 278] on h5 "[PERSON_NAME]" at bounding box center [266, 284] width 83 height 13
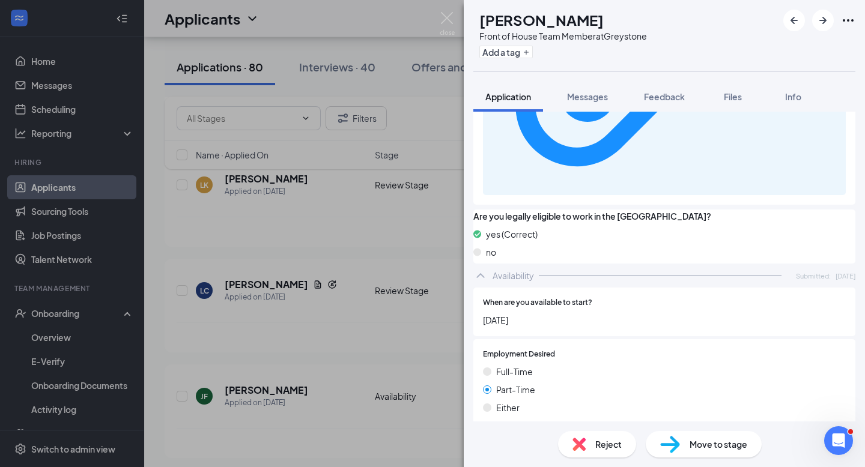
scroll to position [725, 0]
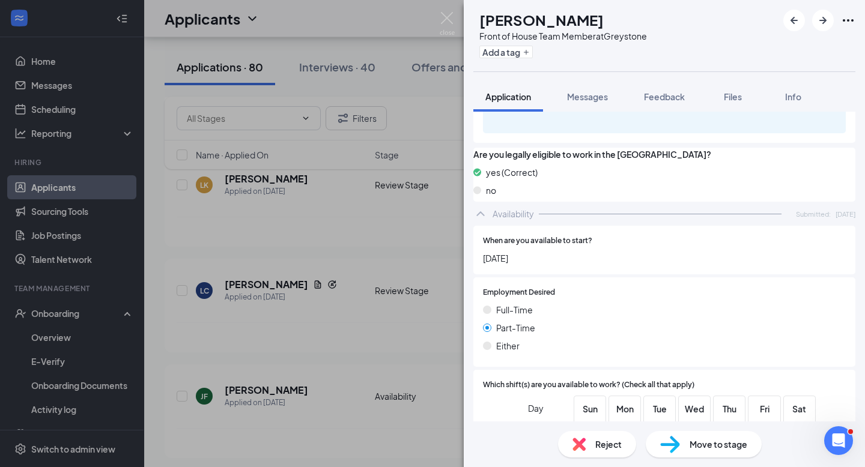
click at [607, 440] on span "Reject" at bounding box center [608, 444] width 26 height 13
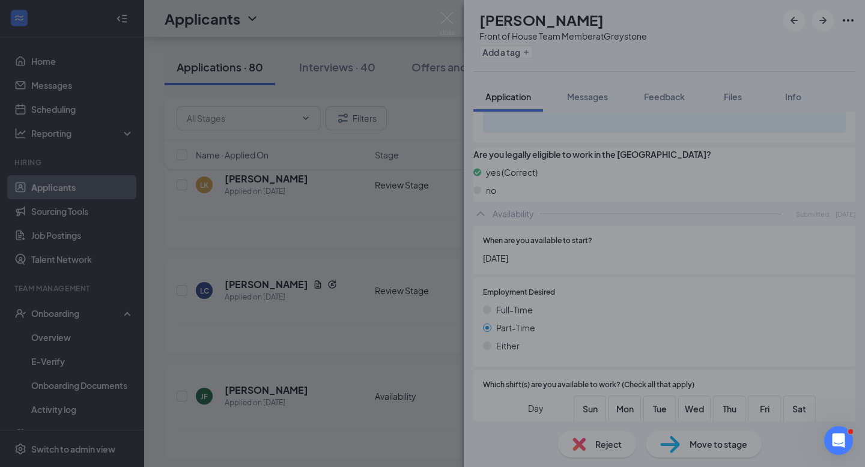
scroll to position [719, 0]
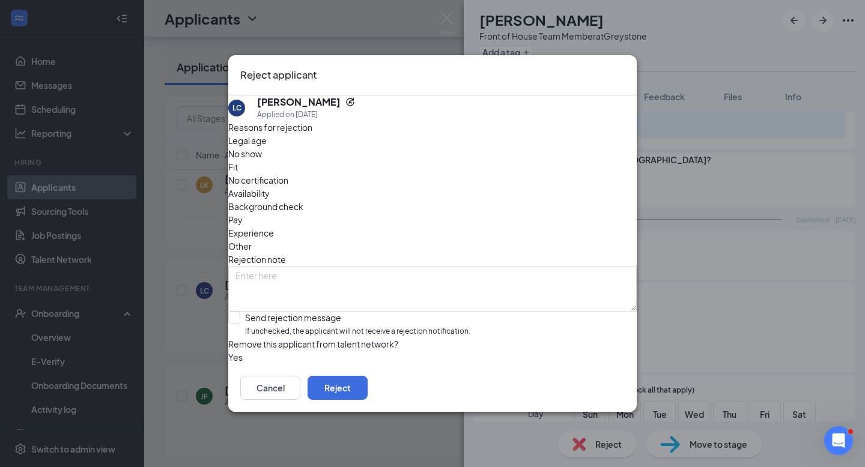
click at [270, 187] on span "Availability" at bounding box center [248, 193] width 41 height 13
click at [250, 312] on input "Send rejection message If unchecked, the applicant will not receive a rejection…" at bounding box center [349, 325] width 242 height 26
checkbox input "true"
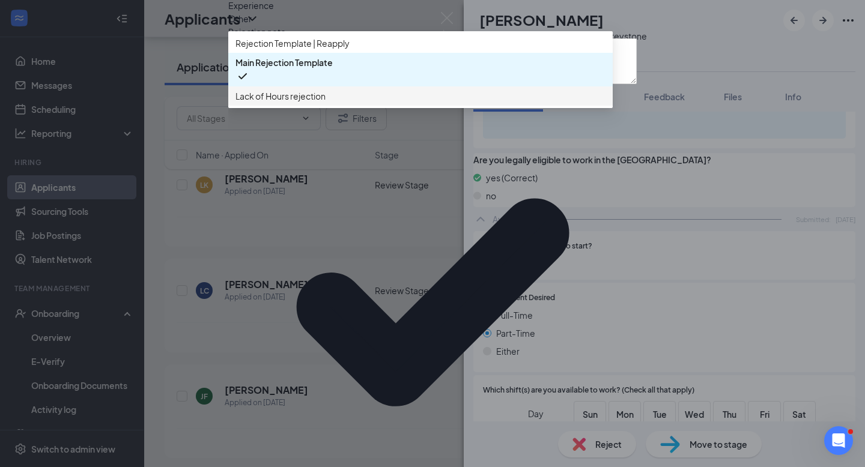
click at [325, 103] on span "Lack of Hours rejection" at bounding box center [280, 95] width 90 height 13
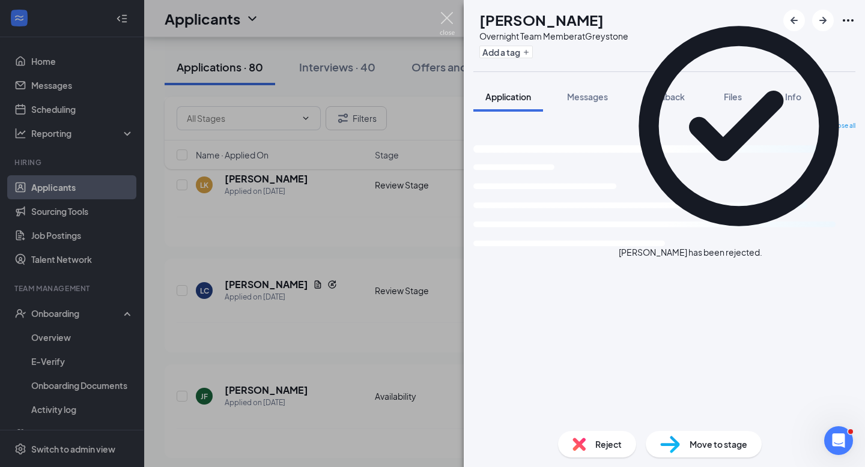
click at [447, 22] on img at bounding box center [447, 23] width 15 height 23
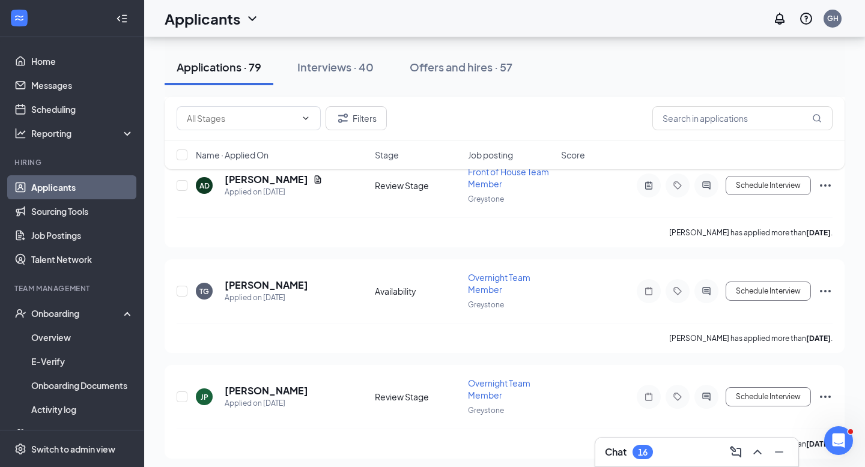
scroll to position [2636, 0]
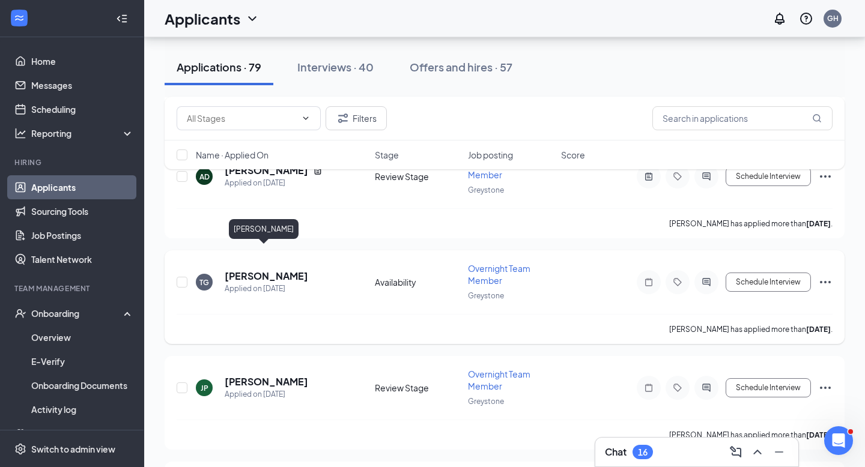
click at [261, 270] on h5 "[PERSON_NAME]" at bounding box center [266, 276] width 83 height 13
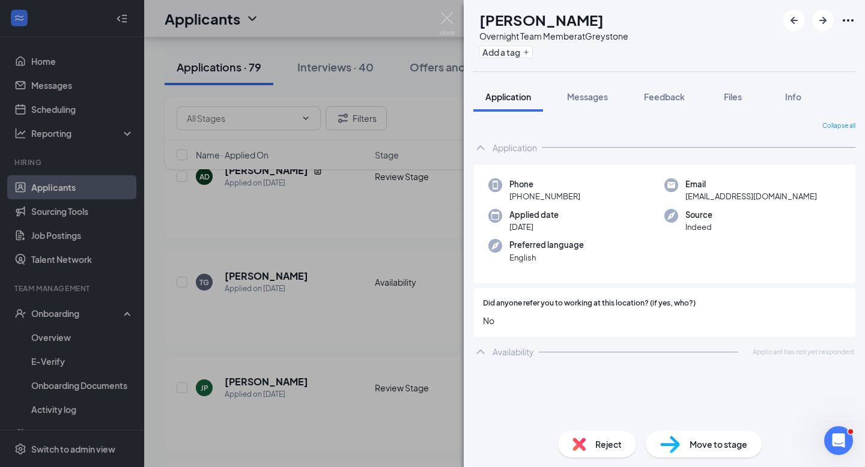
click at [508, 354] on div "Availability" at bounding box center [512, 352] width 41 height 12
click at [453, 28] on img at bounding box center [447, 23] width 15 height 23
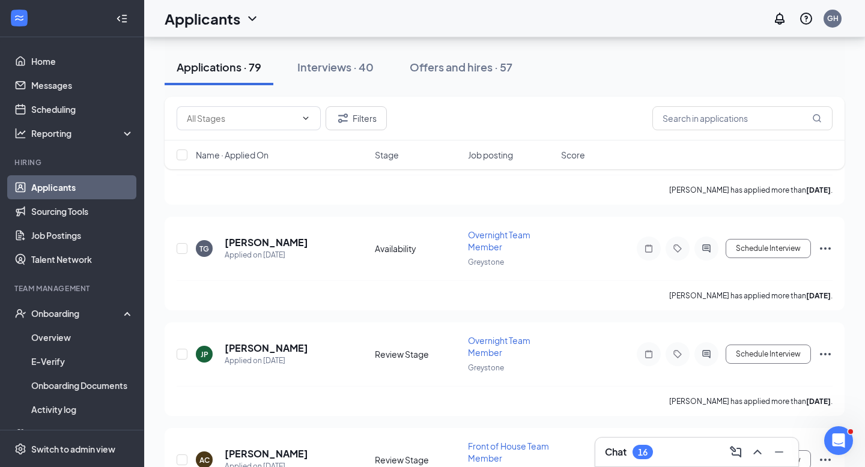
scroll to position [2677, 0]
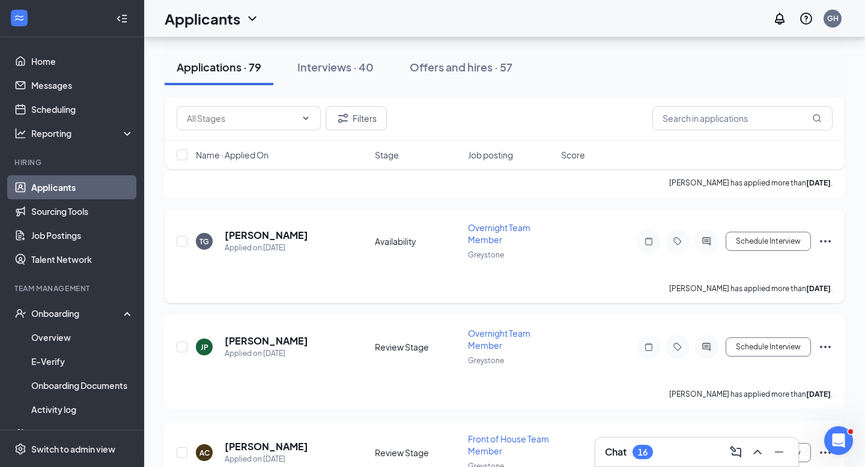
click at [825, 234] on icon "Ellipses" at bounding box center [825, 241] width 14 height 14
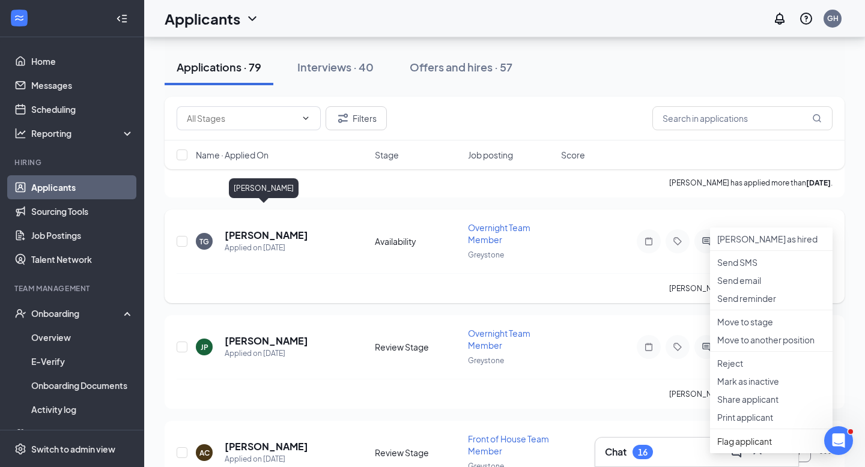
click at [261, 229] on h5 "[PERSON_NAME]" at bounding box center [266, 235] width 83 height 13
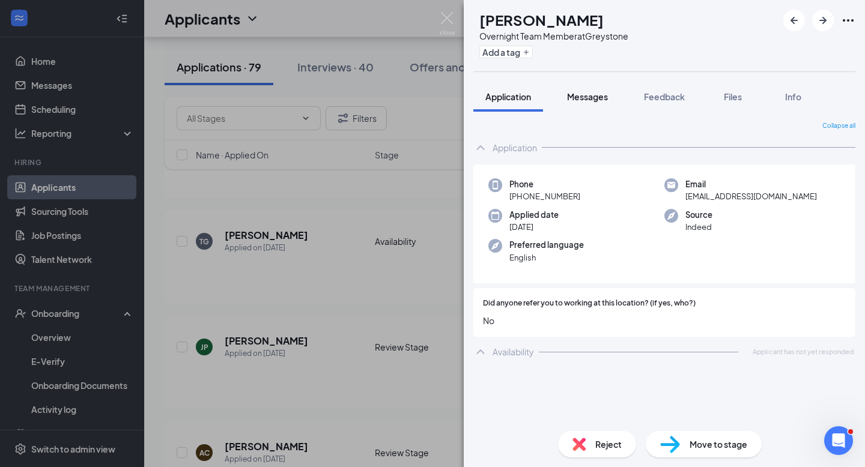
click at [586, 98] on span "Messages" at bounding box center [587, 96] width 41 height 11
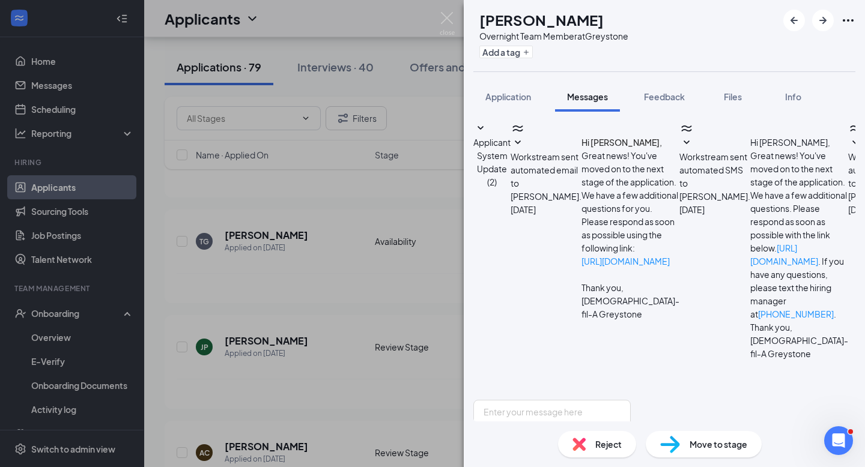
click at [510, 133] on button "Applicant System Update (2)" at bounding box center [491, 154] width 37 height 67
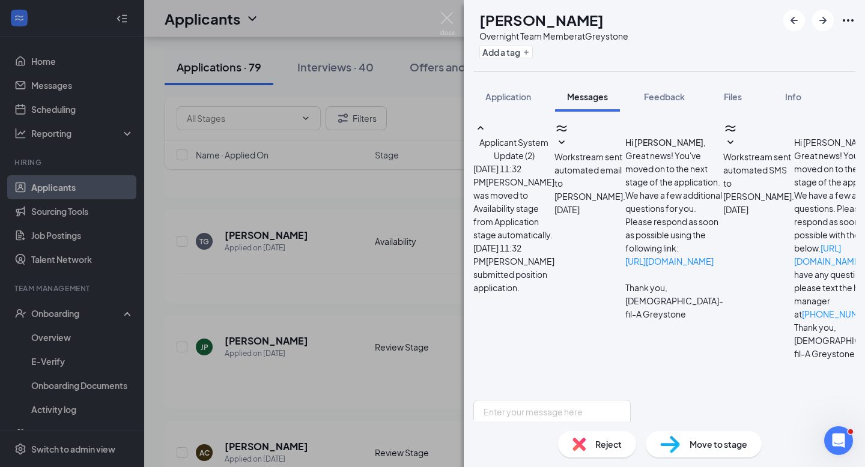
scroll to position [142, 0]
click at [599, 444] on span "Reject" at bounding box center [608, 444] width 26 height 13
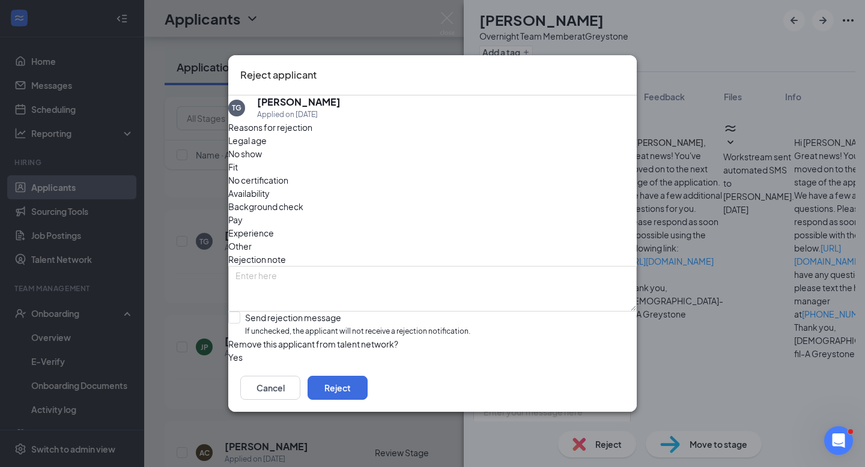
click at [270, 187] on span "Availability" at bounding box center [248, 193] width 41 height 13
click at [252, 312] on input "Send rejection message If unchecked, the applicant will not receive a rejection…" at bounding box center [349, 325] width 242 height 26
checkbox input "true"
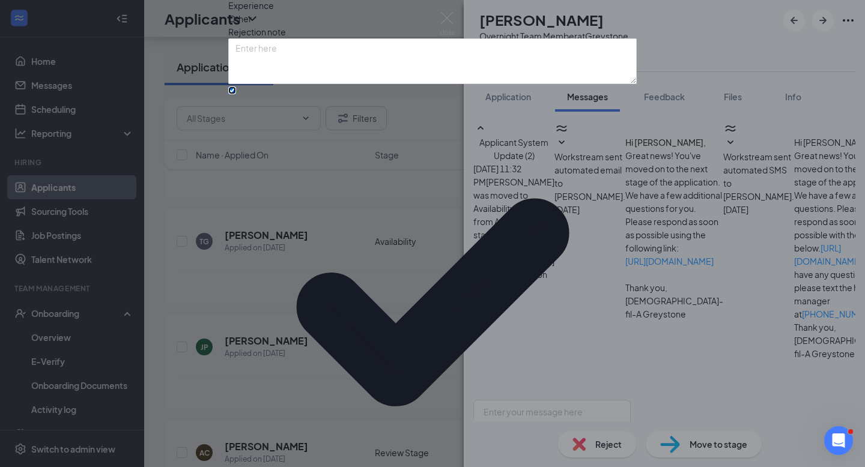
scroll to position [51, 0]
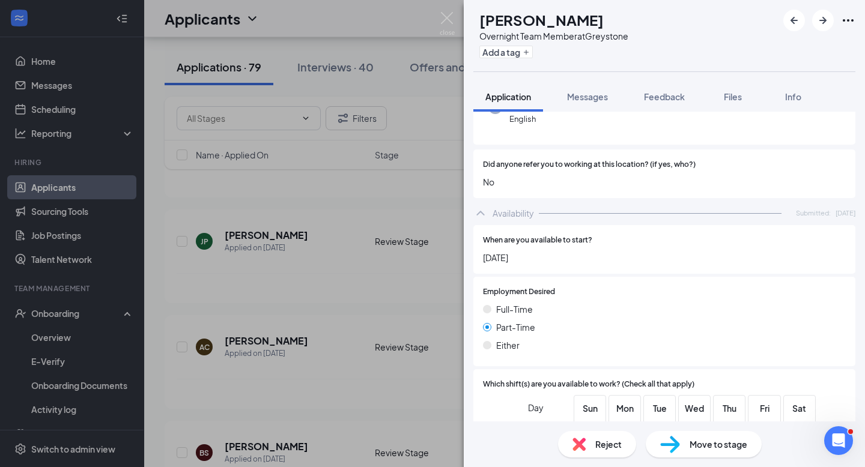
scroll to position [138, 0]
click at [445, 17] on img at bounding box center [447, 23] width 15 height 23
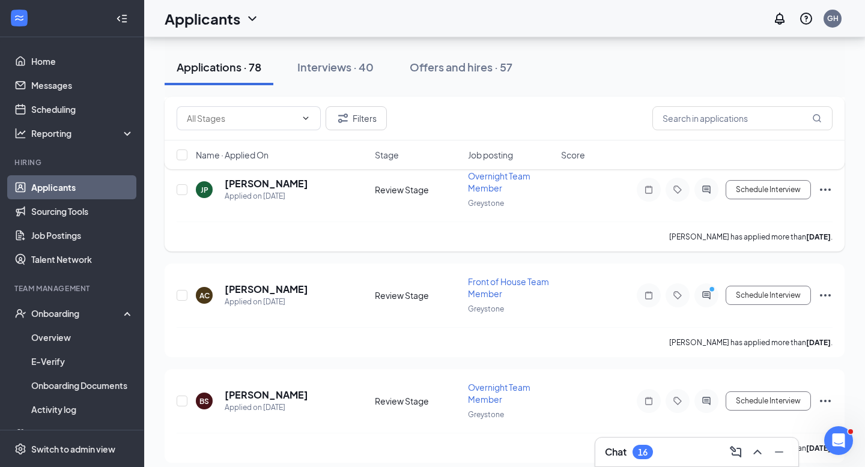
scroll to position [2730, 0]
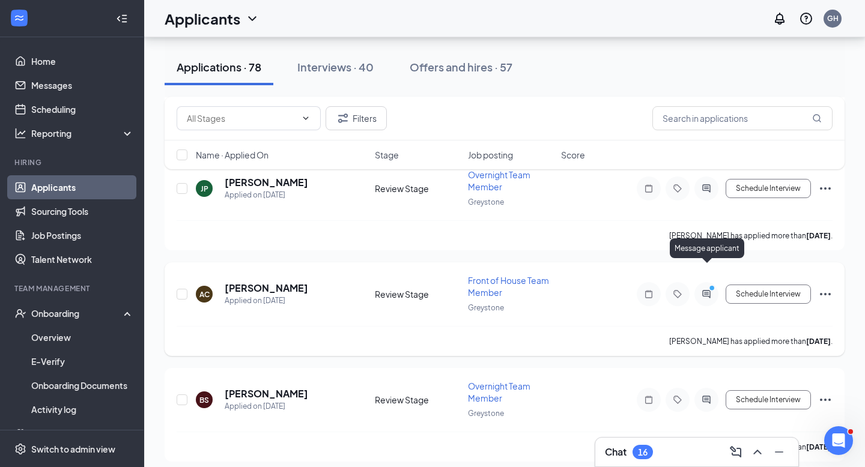
click at [705, 289] on icon "ActiveChat" at bounding box center [706, 294] width 14 height 10
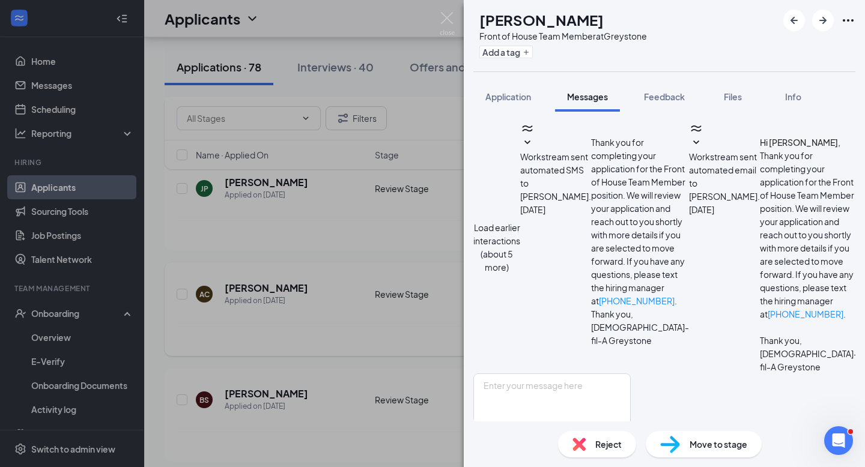
scroll to position [568, 0]
click at [455, 21] on div "AC Aalahyah Charles Front of House Team Member at Greystone Add a tag Applicati…" at bounding box center [432, 233] width 865 height 467
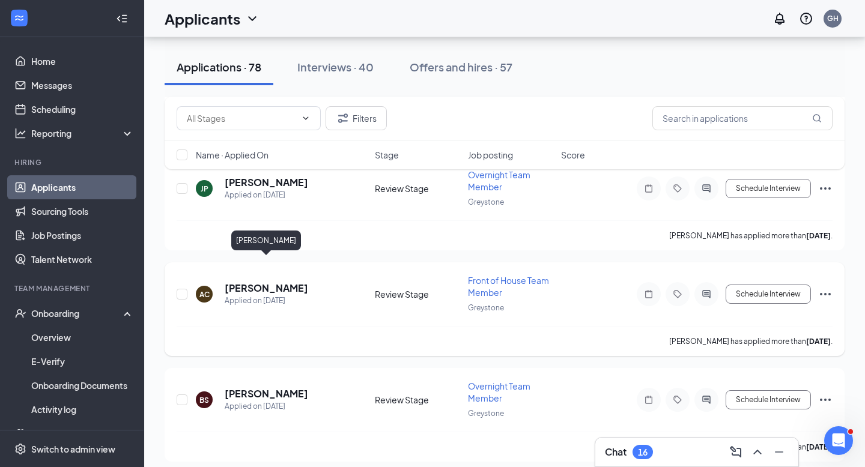
click at [258, 282] on h5 "Aalahyah Charles" at bounding box center [266, 288] width 83 height 13
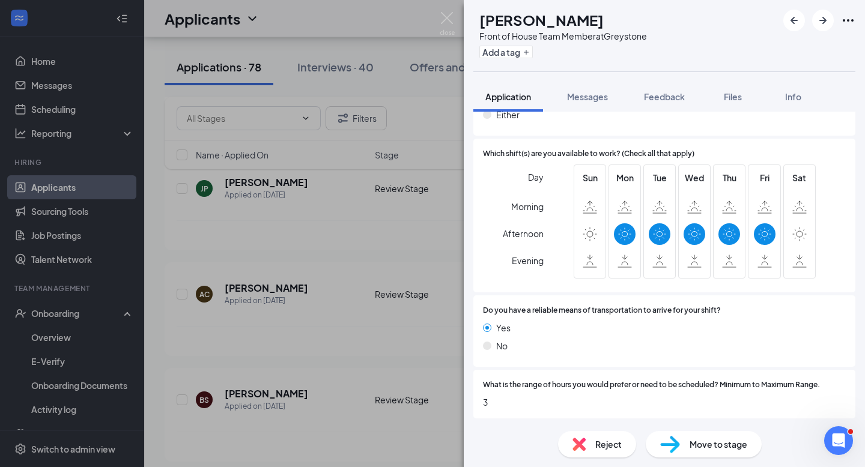
scroll to position [626, 0]
click at [453, 17] on img at bounding box center [447, 23] width 15 height 23
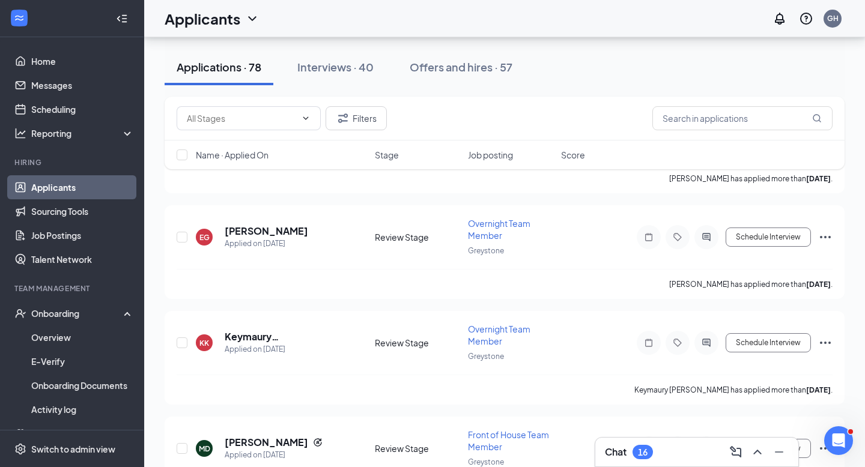
scroll to position [5019, 0]
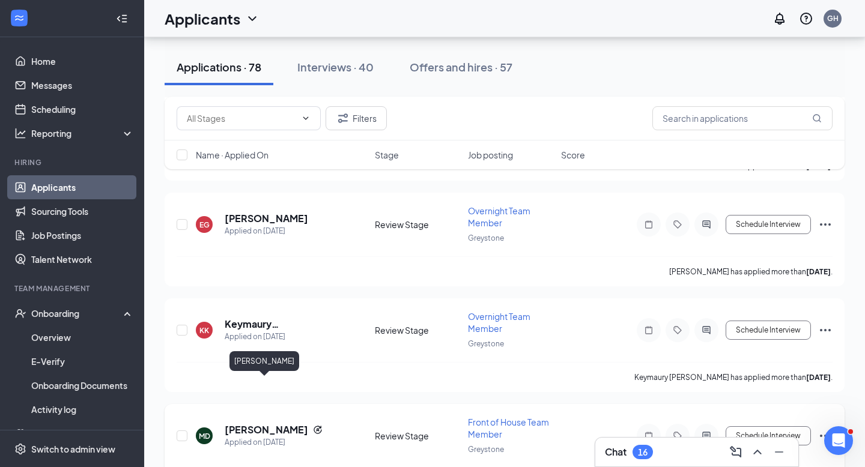
click at [264, 423] on h5 "Max Dambrose" at bounding box center [266, 429] width 83 height 13
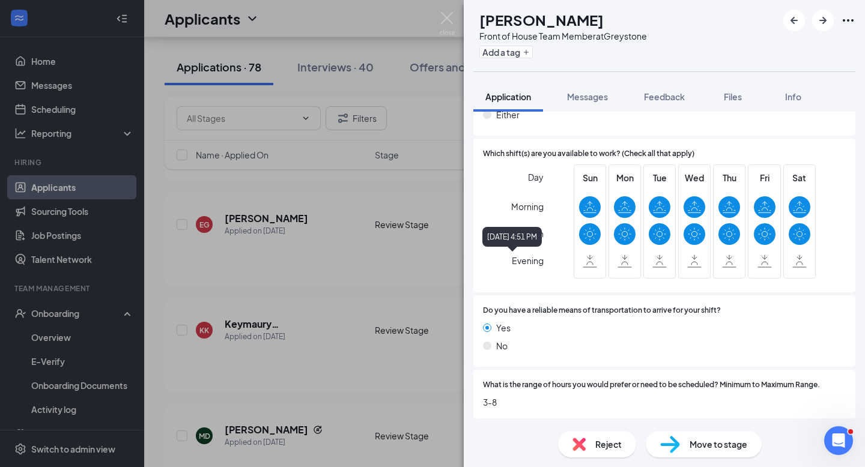
scroll to position [659, 0]
click at [719, 101] on button "Files" at bounding box center [733, 97] width 48 height 30
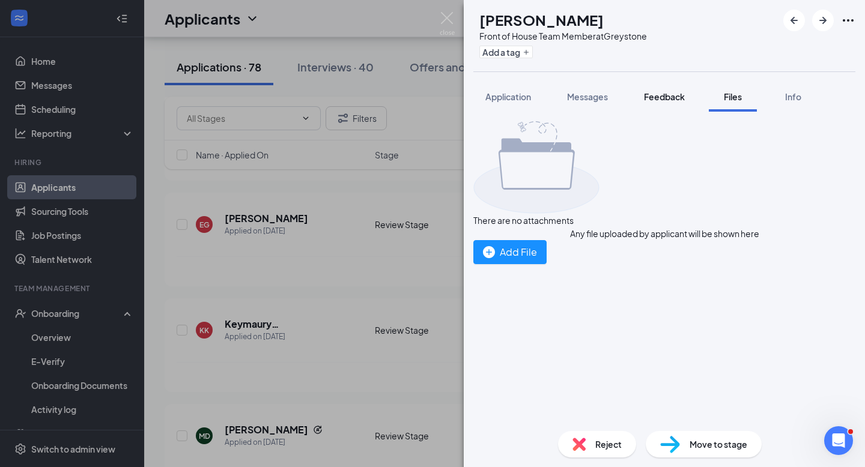
click at [669, 100] on span "Feedback" at bounding box center [664, 96] width 41 height 11
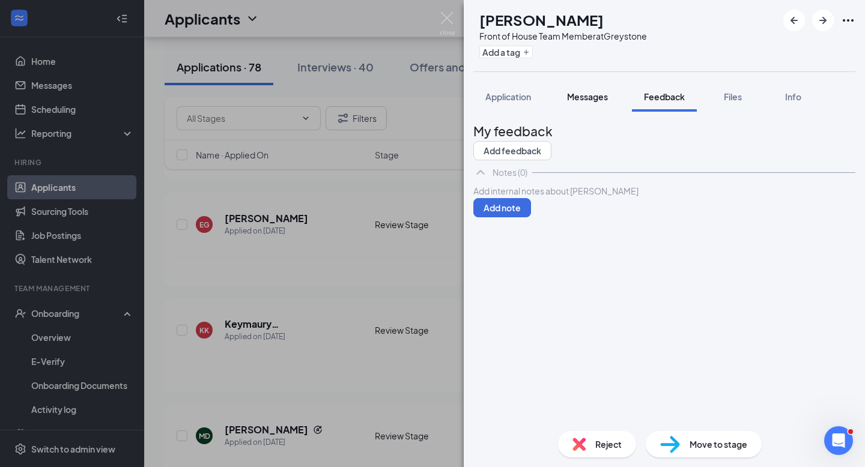
click at [596, 95] on span "Messages" at bounding box center [587, 96] width 41 height 11
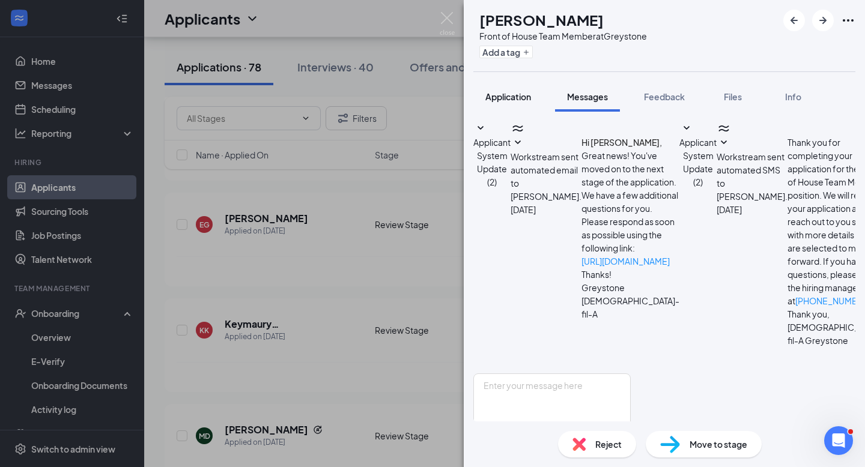
scroll to position [62, 0]
click at [512, 99] on span "Application" at bounding box center [508, 96] width 46 height 11
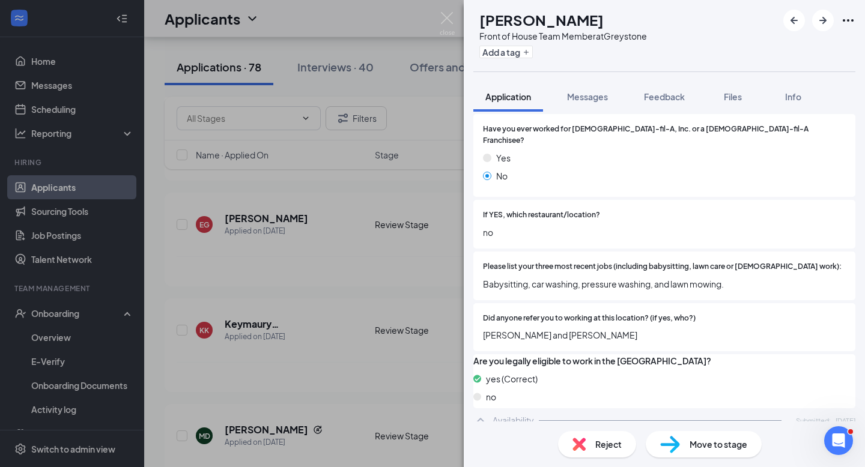
scroll to position [246, 0]
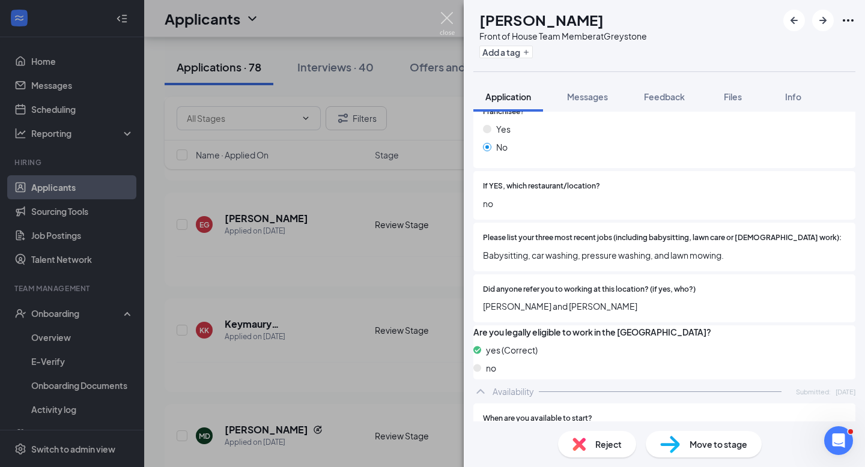
click at [444, 19] on img at bounding box center [447, 23] width 15 height 23
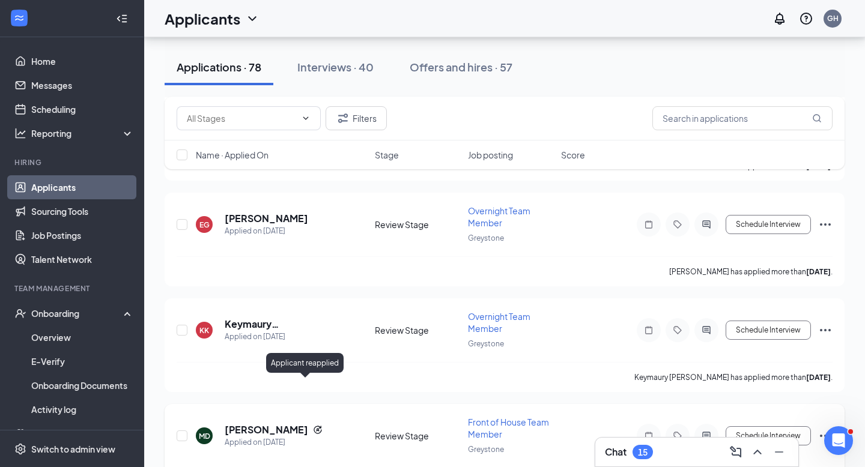
click at [313, 425] on icon "Reapply" at bounding box center [318, 430] width 10 height 10
click at [265, 423] on h5 "Max Dambrose" at bounding box center [266, 429] width 83 height 13
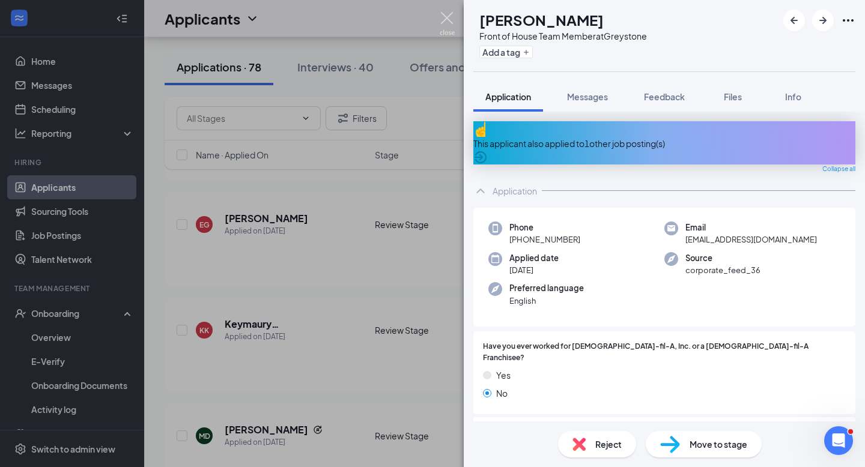
click at [447, 16] on img at bounding box center [447, 23] width 15 height 23
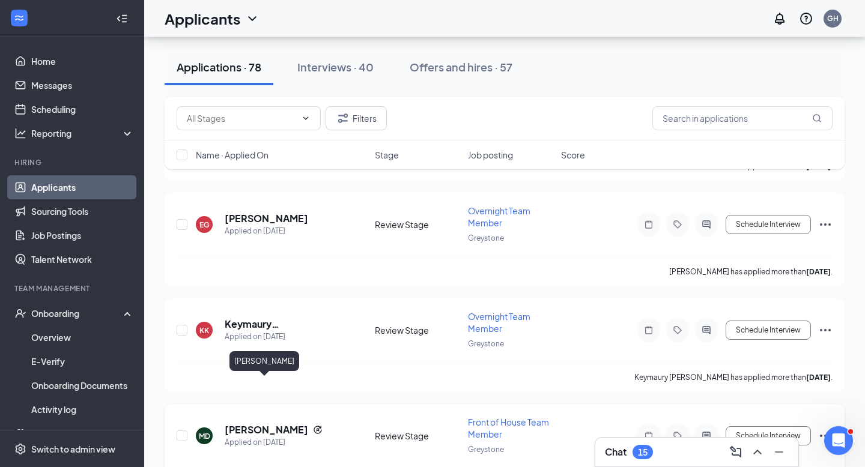
click at [250, 423] on h5 "Max Dambrose" at bounding box center [266, 429] width 83 height 13
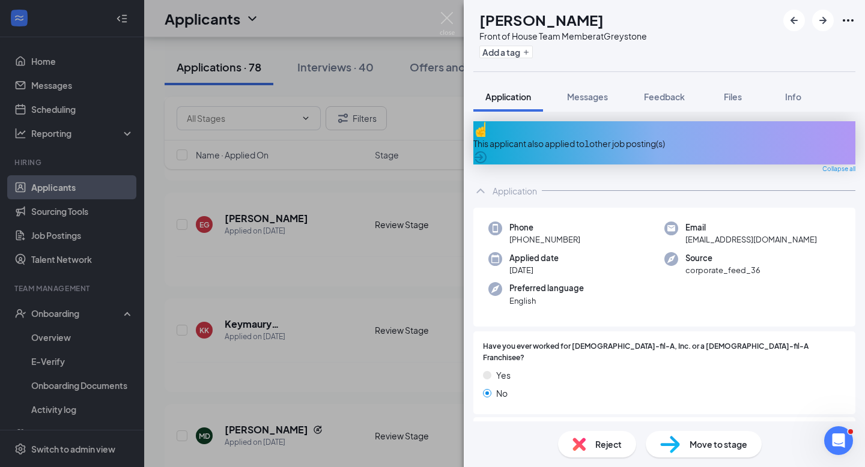
click at [596, 446] on span "Reject" at bounding box center [608, 444] width 26 height 13
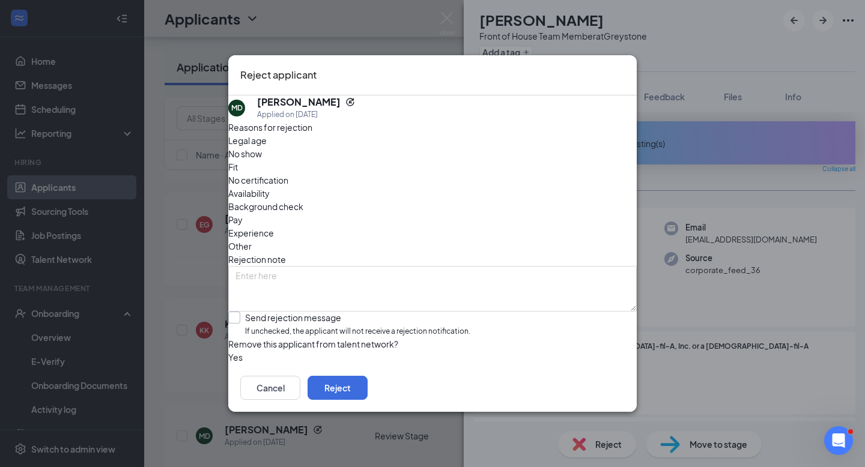
click at [247, 312] on input "Send rejection message If unchecked, the applicant will not receive a rejection…" at bounding box center [349, 325] width 242 height 26
checkbox input "true"
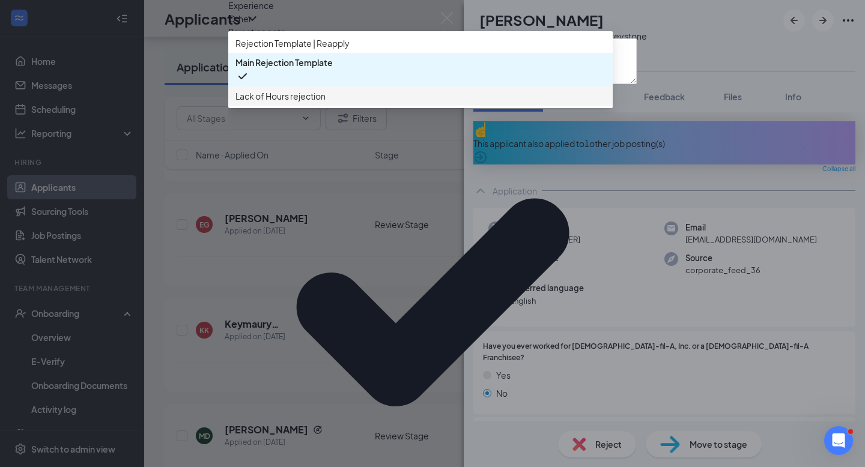
click at [369, 103] on span "Lack of Hours rejection" at bounding box center [420, 95] width 370 height 13
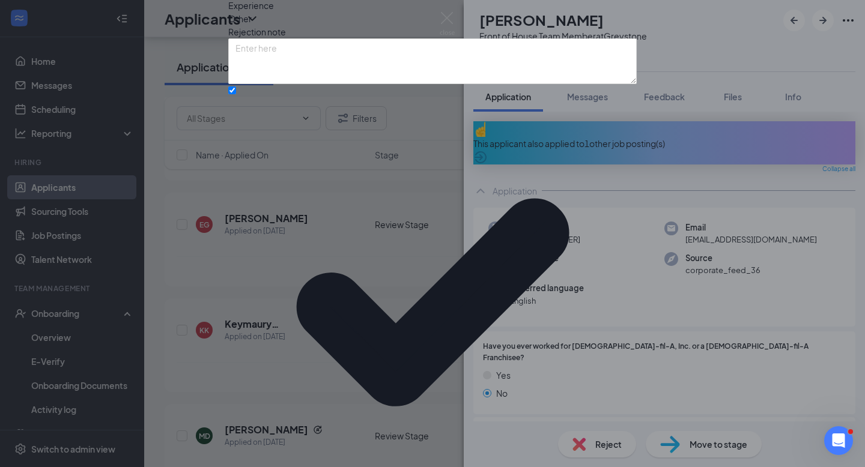
scroll to position [41, 0]
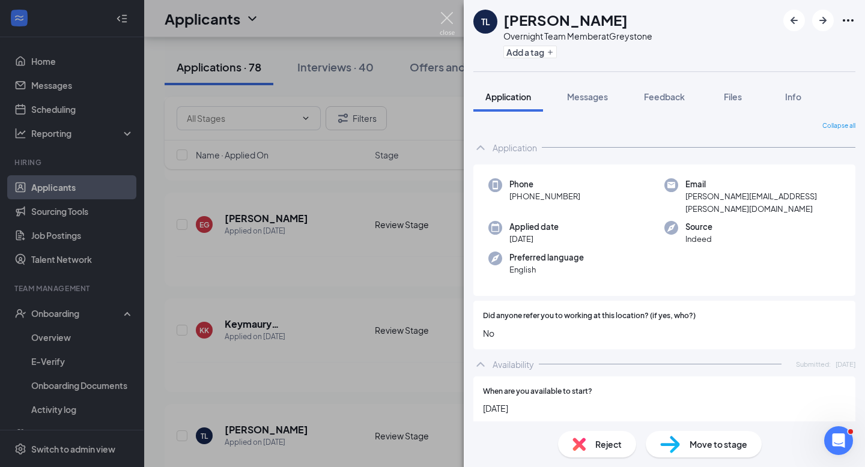
click at [445, 19] on img at bounding box center [447, 23] width 15 height 23
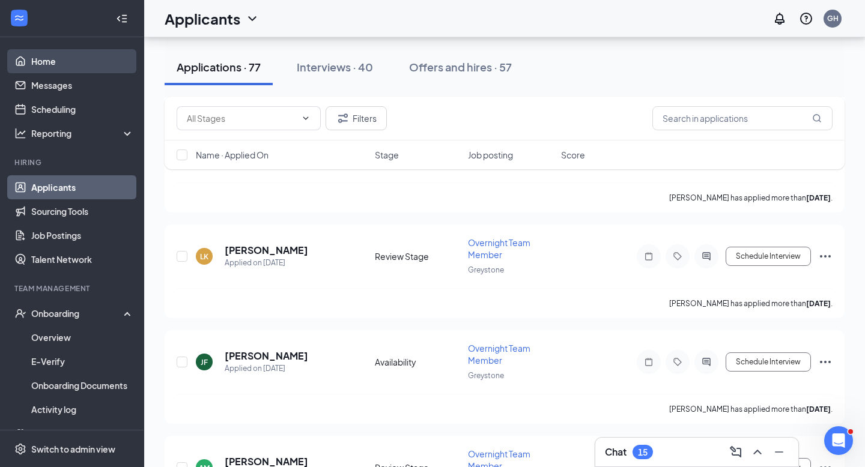
click at [86, 62] on link "Home" at bounding box center [82, 61] width 103 height 24
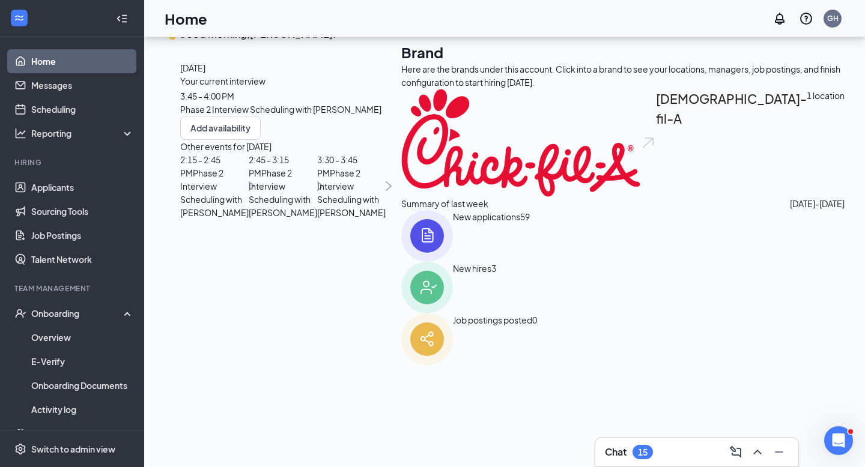
scroll to position [119, 0]
click at [68, 192] on link "Applicants" at bounding box center [82, 187] width 103 height 24
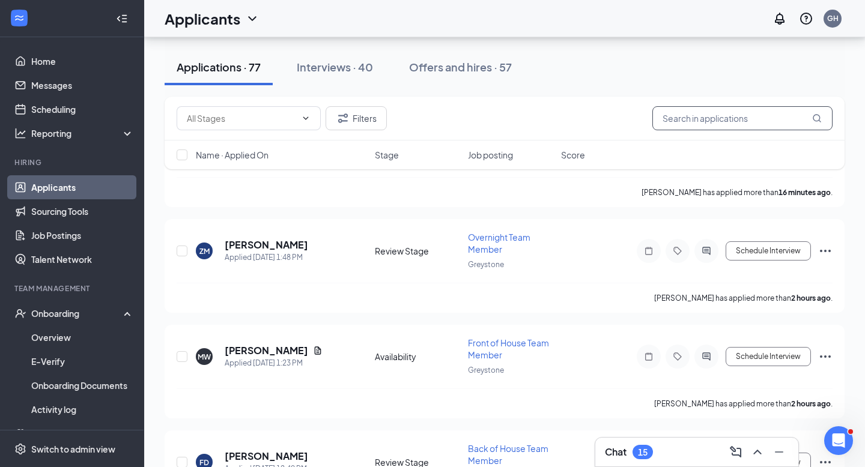
click at [710, 113] on input "text" at bounding box center [742, 118] width 180 height 24
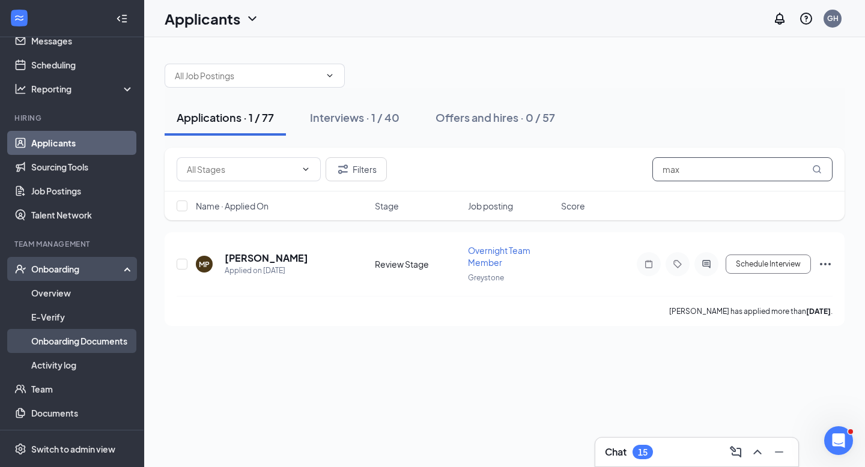
scroll to position [68, 0]
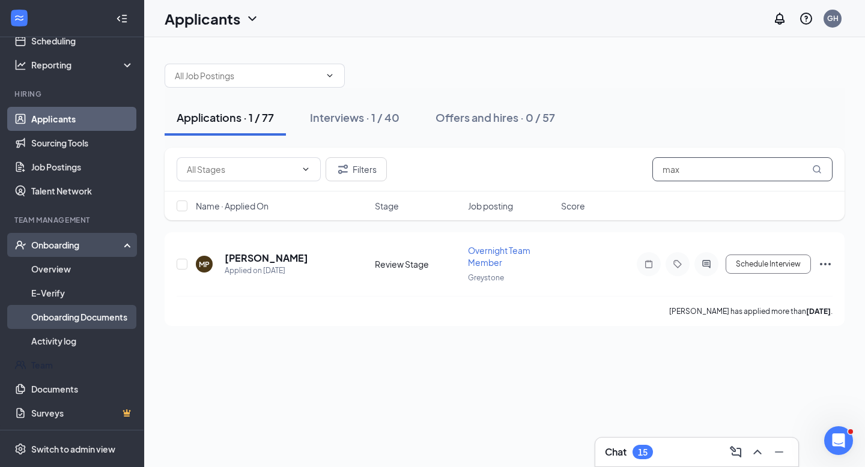
type input "max"
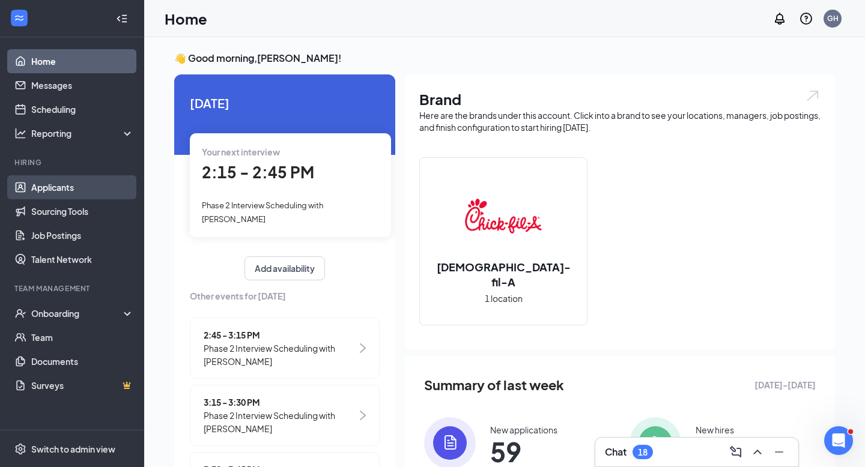
click at [66, 189] on link "Applicants" at bounding box center [82, 187] width 103 height 24
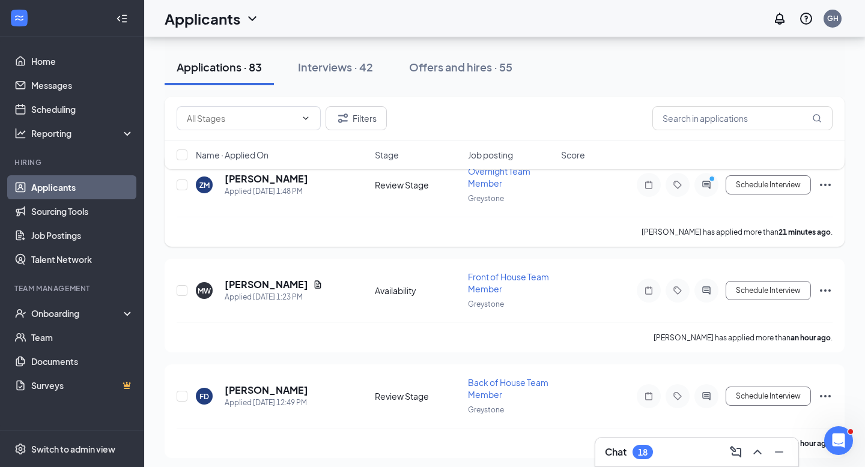
scroll to position [82, 0]
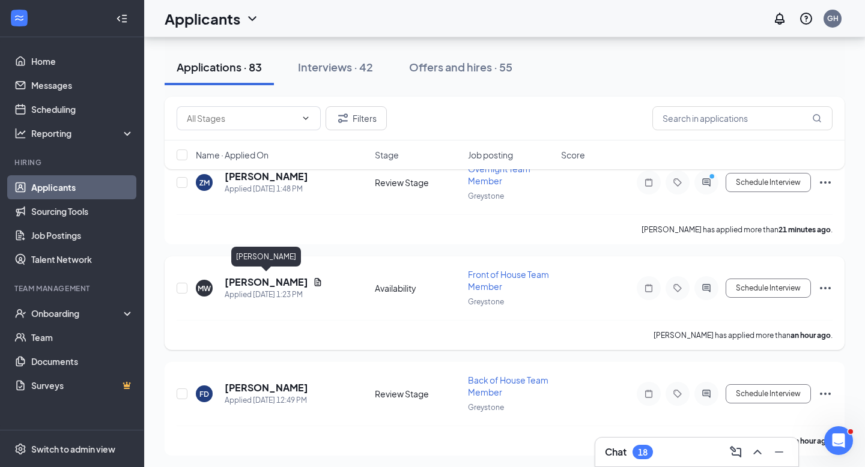
click at [280, 280] on h5 "[PERSON_NAME]" at bounding box center [266, 282] width 83 height 13
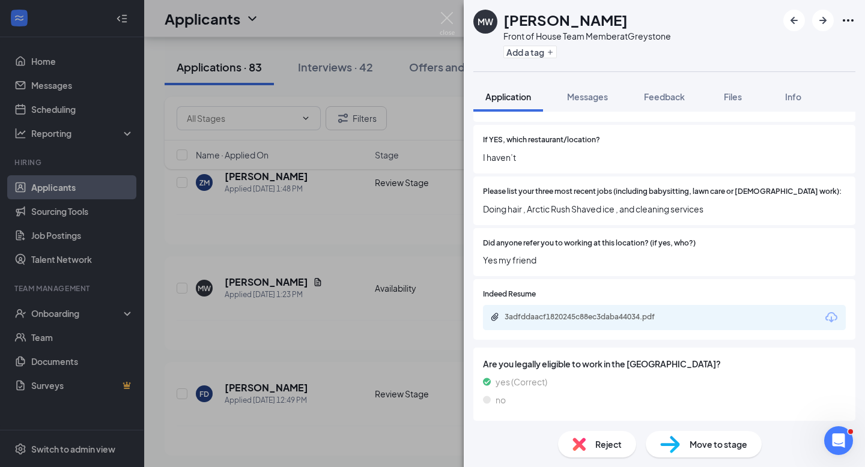
scroll to position [264, 0]
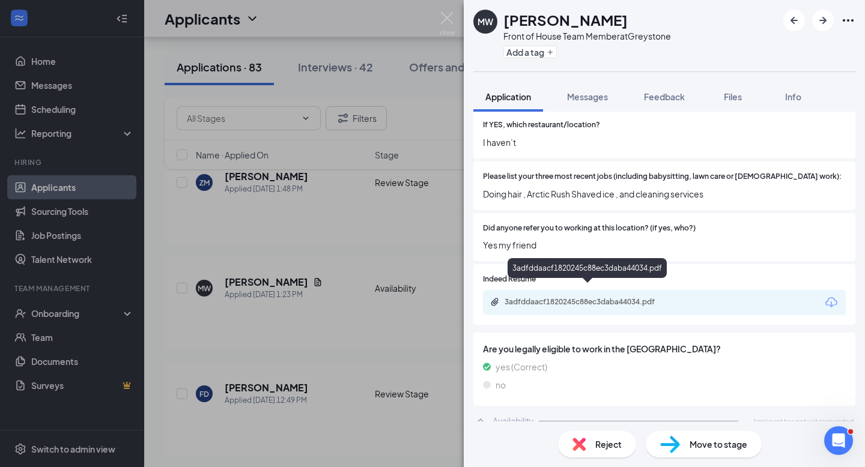
click at [531, 297] on div "3adfddaacf1820245c88ec3daba44034.pdf" at bounding box center [588, 302] width 168 height 10
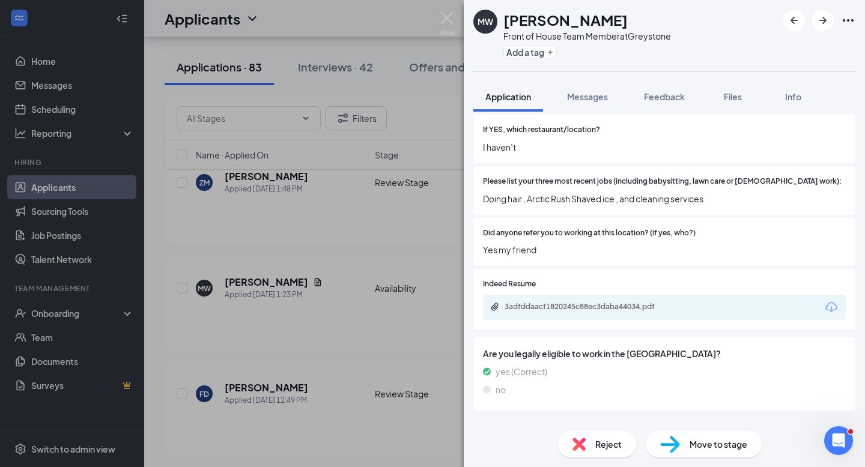
click at [486, 421] on icon "ChevronUp" at bounding box center [480, 426] width 14 height 14
click at [486, 421] on icon "ChevronDown" at bounding box center [480, 426] width 14 height 14
click at [447, 22] on img at bounding box center [447, 23] width 15 height 23
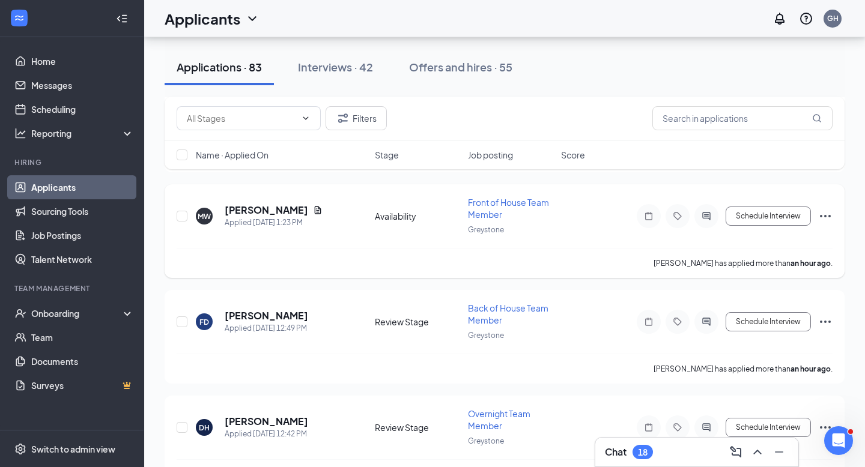
scroll to position [157, 0]
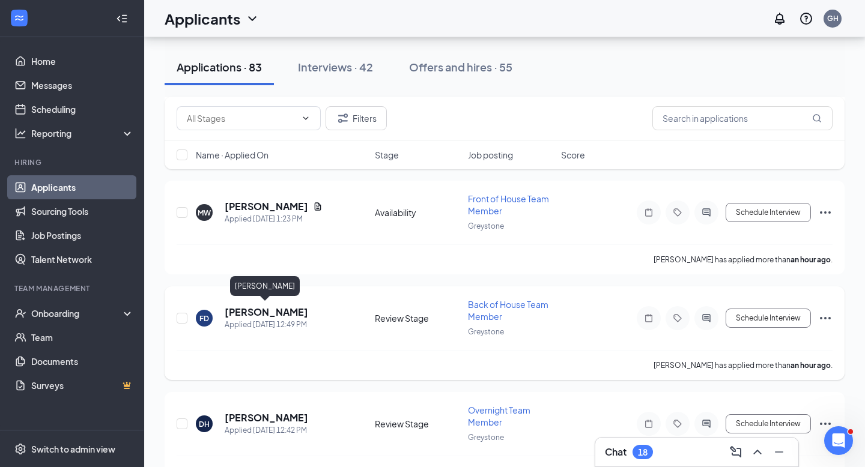
click at [262, 310] on h5 "[PERSON_NAME]" at bounding box center [266, 312] width 83 height 13
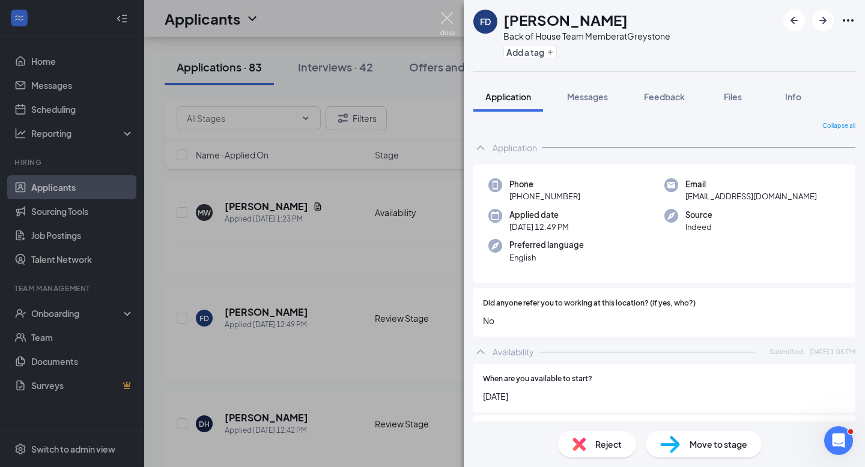
click at [452, 21] on img at bounding box center [447, 23] width 15 height 23
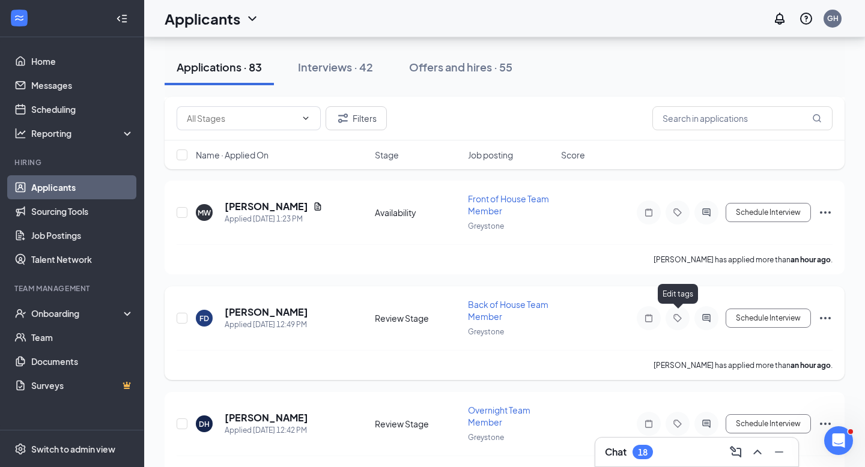
click at [676, 316] on icon "Tag" at bounding box center [677, 318] width 14 height 10
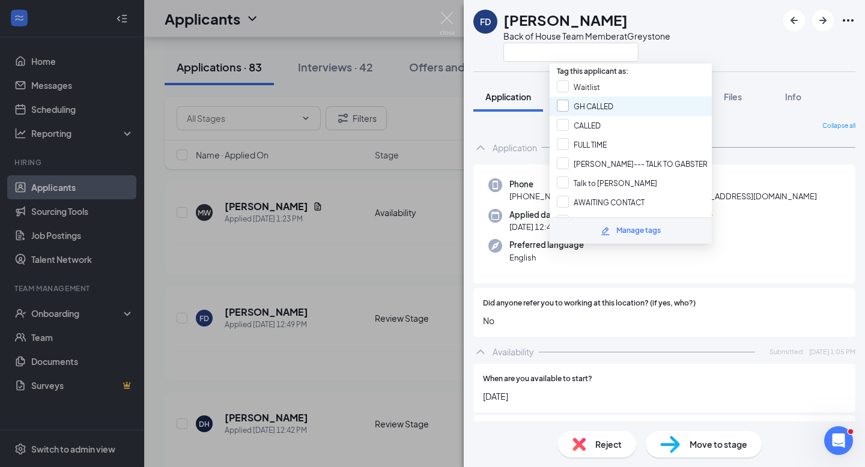
click at [564, 106] on input "GH CALLED" at bounding box center [585, 106] width 56 height 13
checkbox input "true"
click at [752, 169] on div "Phone [PHONE_NUMBER] Email [EMAIL_ADDRESS][DOMAIN_NAME] Applied date [DATE] 12:…" at bounding box center [664, 225] width 382 height 120
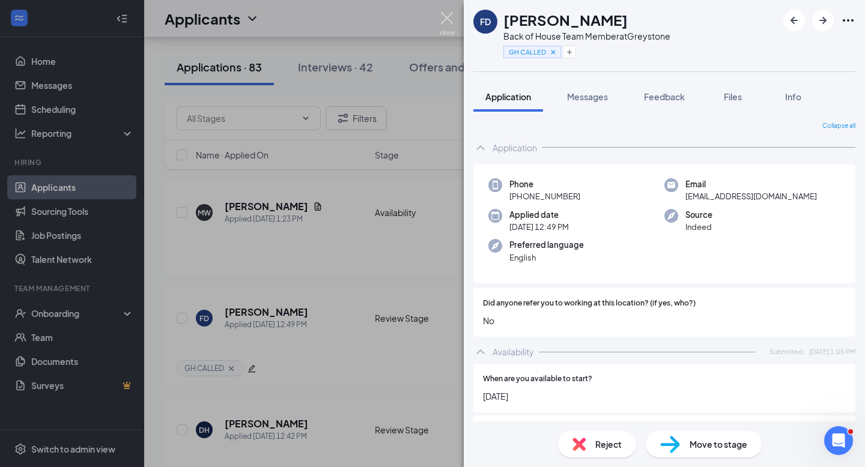
click at [444, 17] on img at bounding box center [447, 23] width 15 height 23
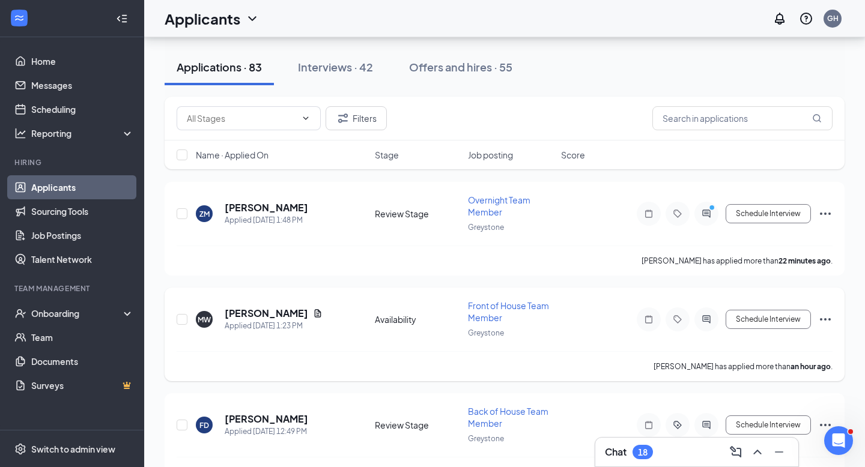
scroll to position [54, 0]
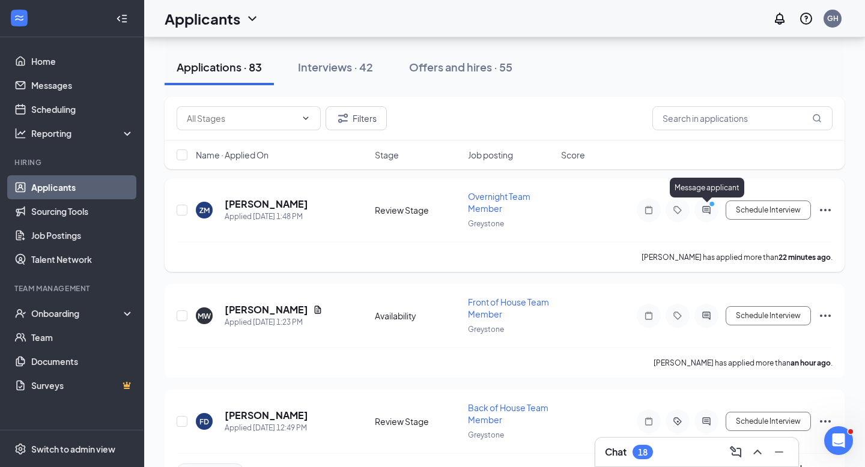
click at [708, 206] on icon "PrimaryDot" at bounding box center [713, 206] width 14 height 10
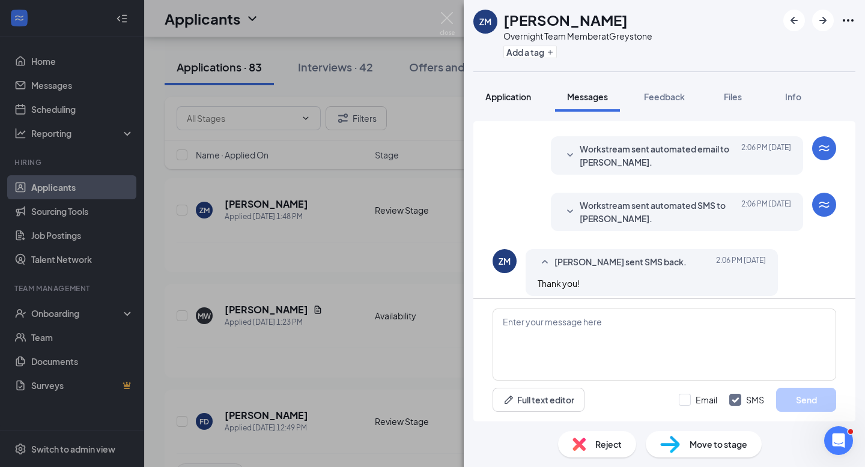
scroll to position [283, 0]
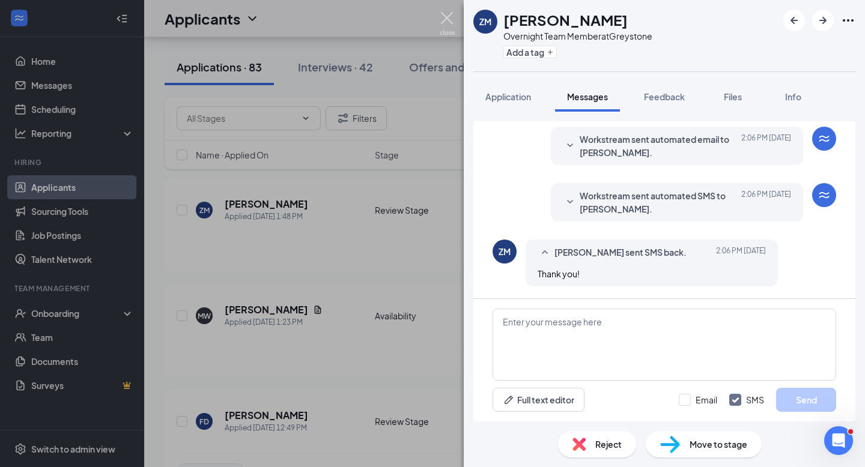
click at [452, 20] on img at bounding box center [447, 23] width 15 height 23
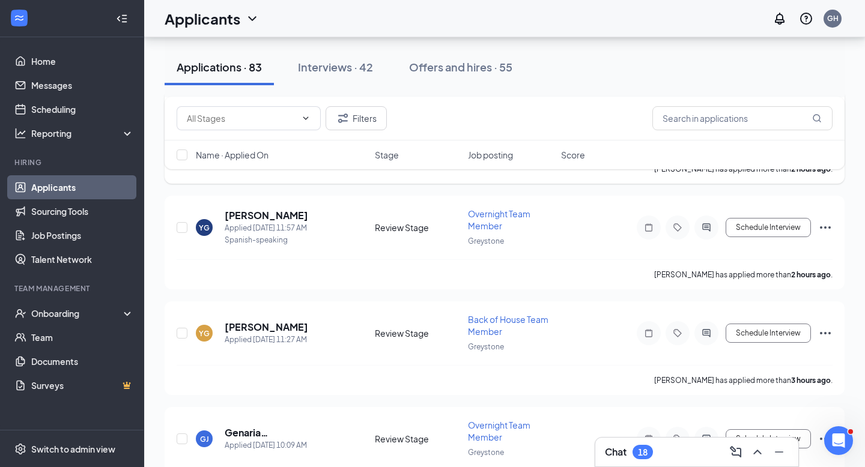
scroll to position [644, 0]
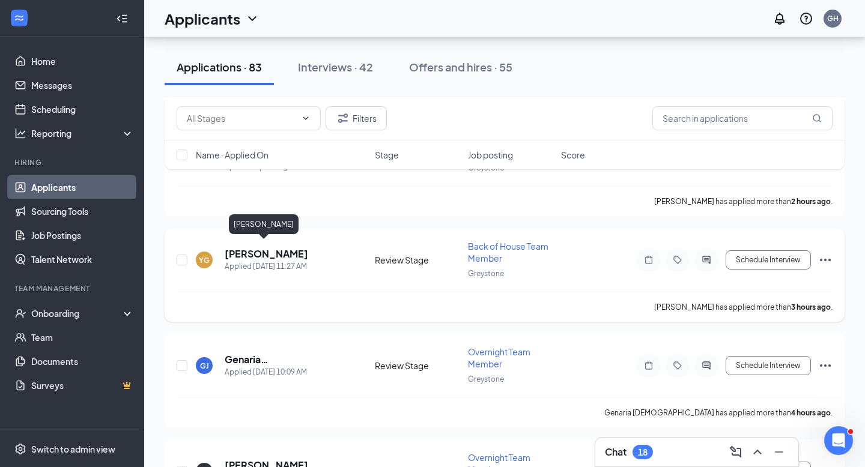
click at [265, 247] on h5 "[PERSON_NAME]" at bounding box center [266, 253] width 83 height 13
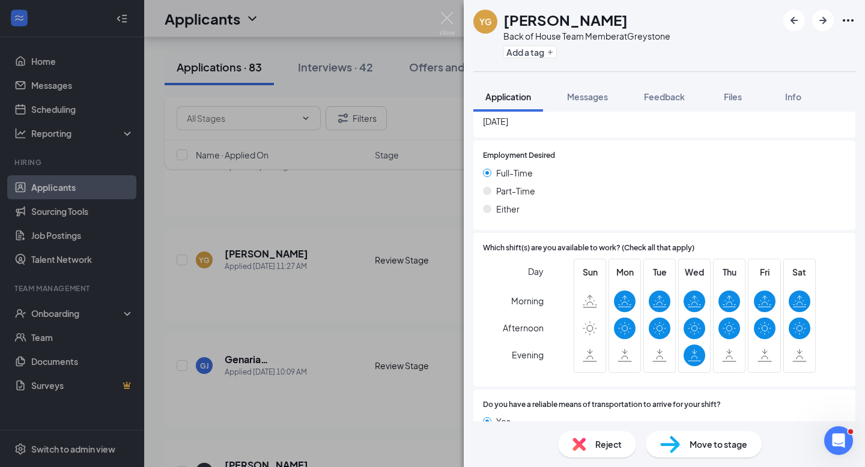
scroll to position [317, 0]
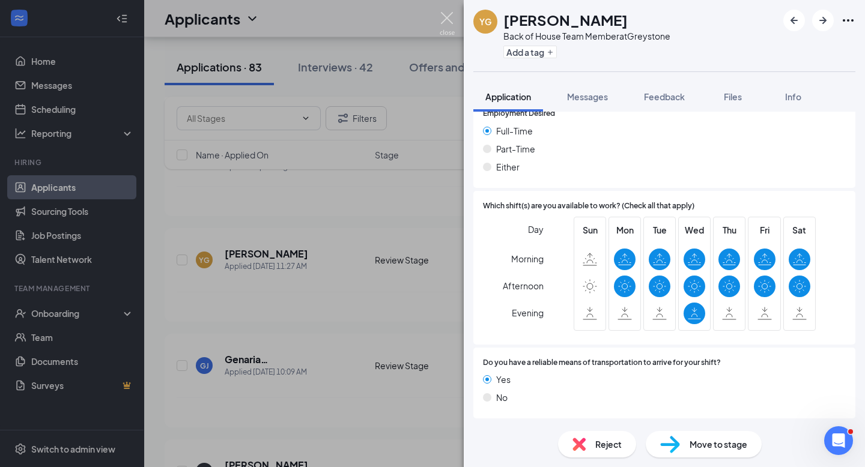
click at [443, 17] on img at bounding box center [447, 23] width 15 height 23
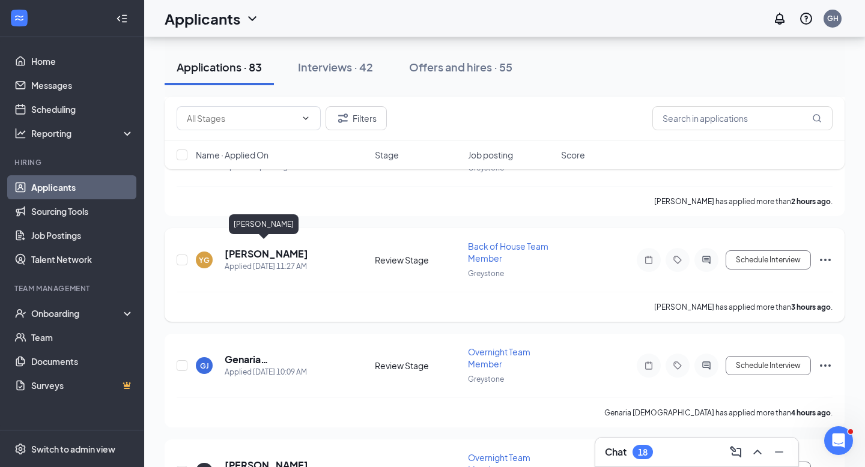
click at [258, 249] on h5 "[PERSON_NAME]" at bounding box center [266, 253] width 83 height 13
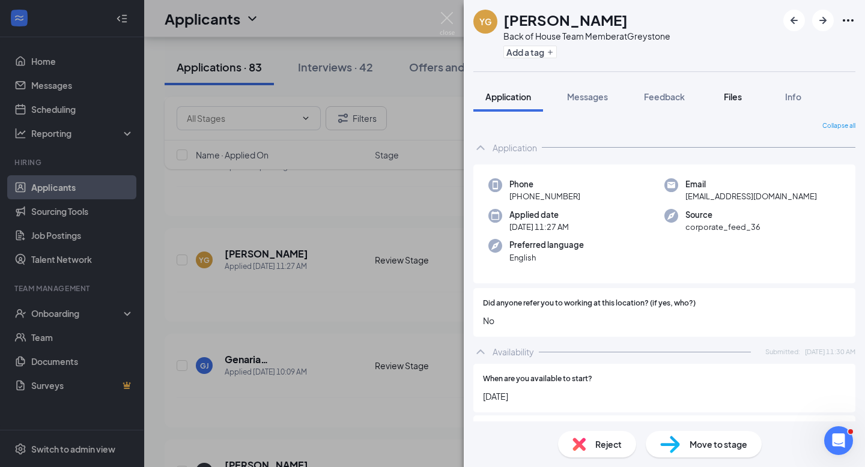
click at [737, 101] on div "Files" at bounding box center [733, 97] width 24 height 12
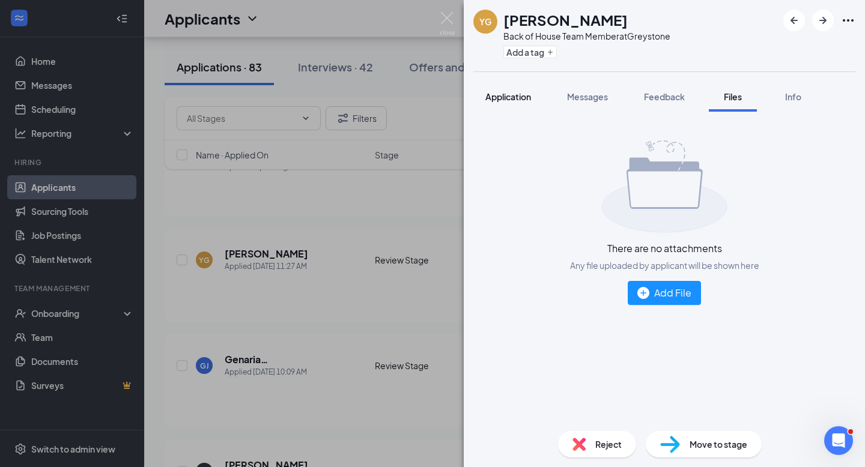
click at [509, 107] on button "Application" at bounding box center [508, 97] width 70 height 30
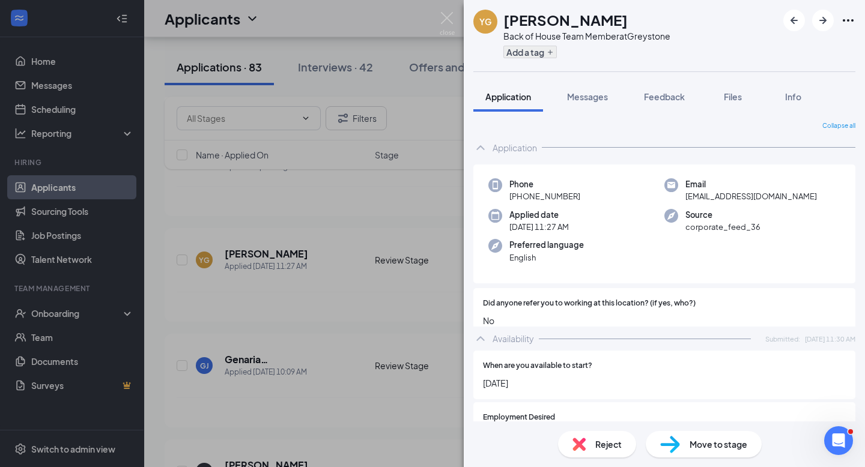
click at [532, 50] on button "Add a tag" at bounding box center [529, 52] width 53 height 13
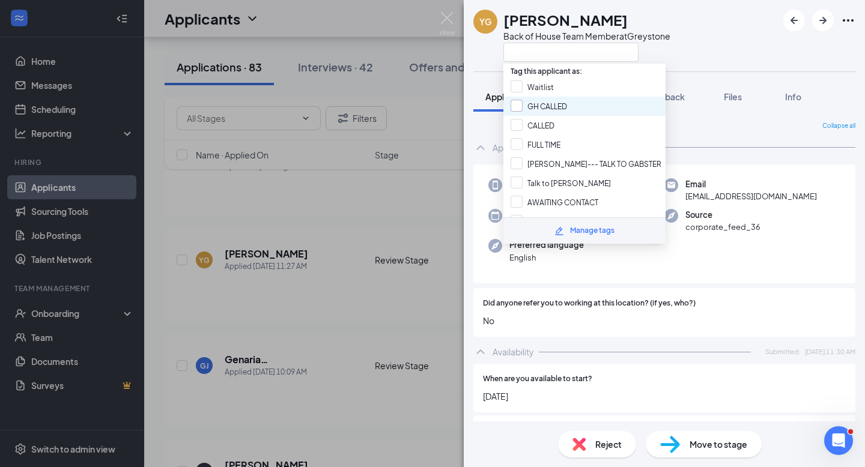
click at [516, 105] on input "GH CALLED" at bounding box center [538, 106] width 56 height 13
checkbox input "true"
click at [442, 68] on div "YG [PERSON_NAME] Back of House Team Member at [GEOGRAPHIC_DATA] Application Mes…" at bounding box center [432, 233] width 865 height 467
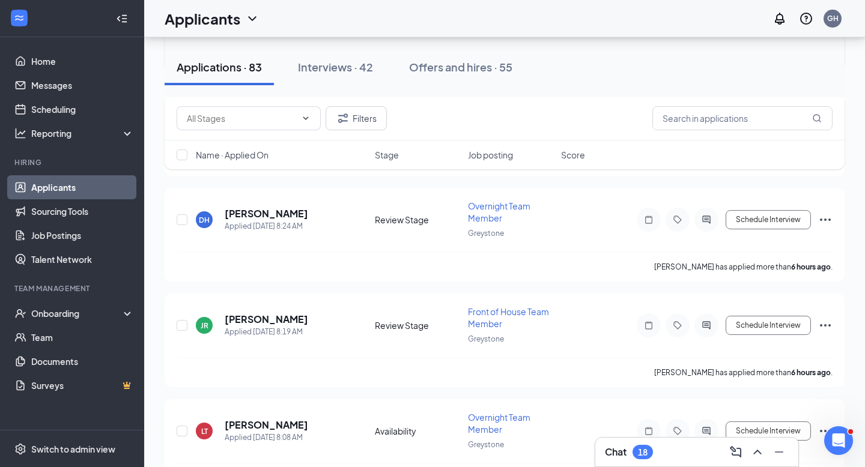
scroll to position [1038, 0]
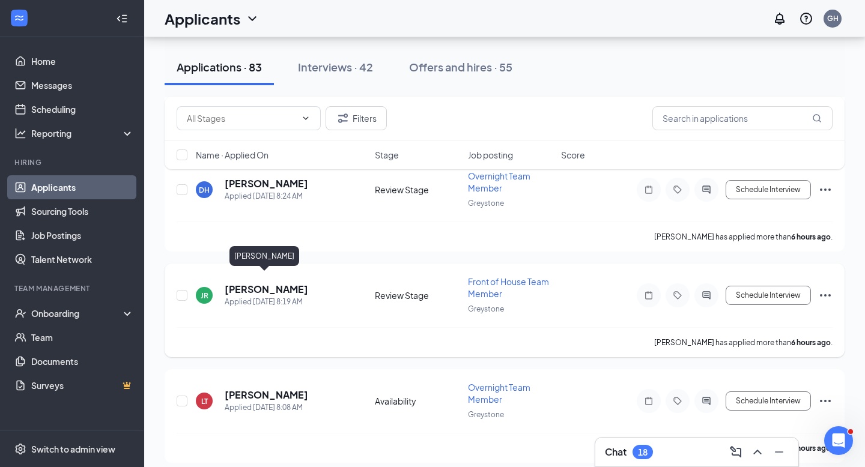
click at [271, 283] on h5 "[PERSON_NAME]" at bounding box center [266, 289] width 83 height 13
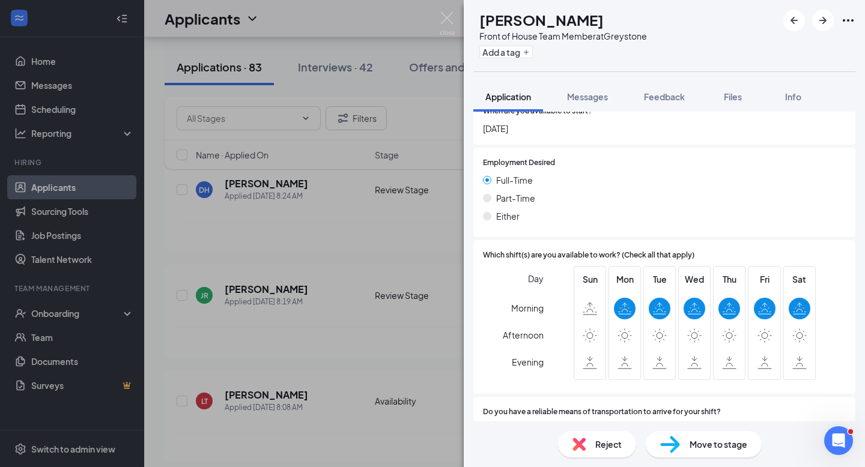
scroll to position [626, 0]
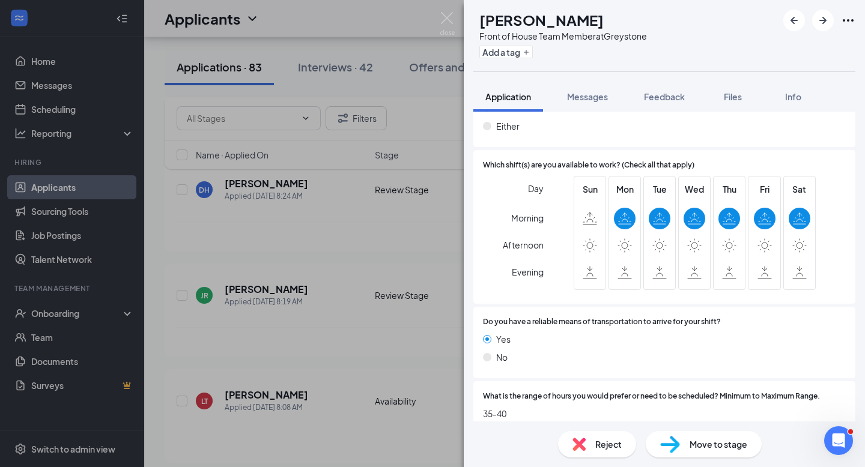
click at [607, 445] on span "Reject" at bounding box center [608, 444] width 26 height 13
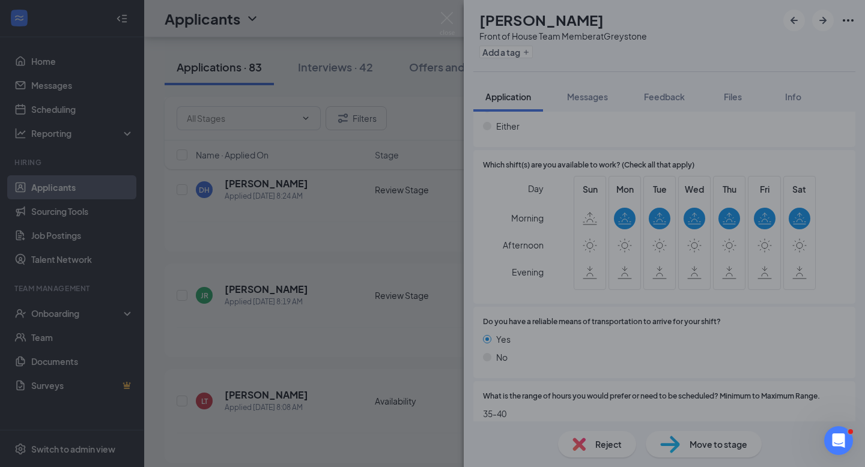
scroll to position [620, 0]
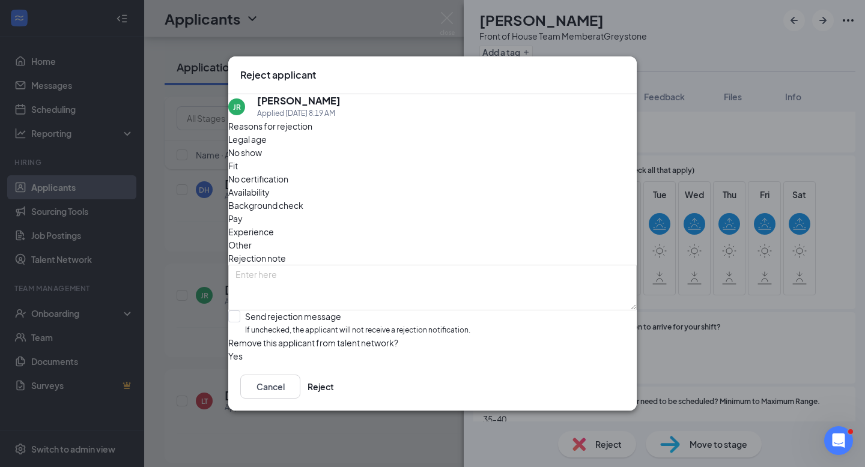
click at [238, 162] on span "Fit" at bounding box center [233, 165] width 10 height 13
click at [334, 397] on button "Reject" at bounding box center [320, 387] width 26 height 24
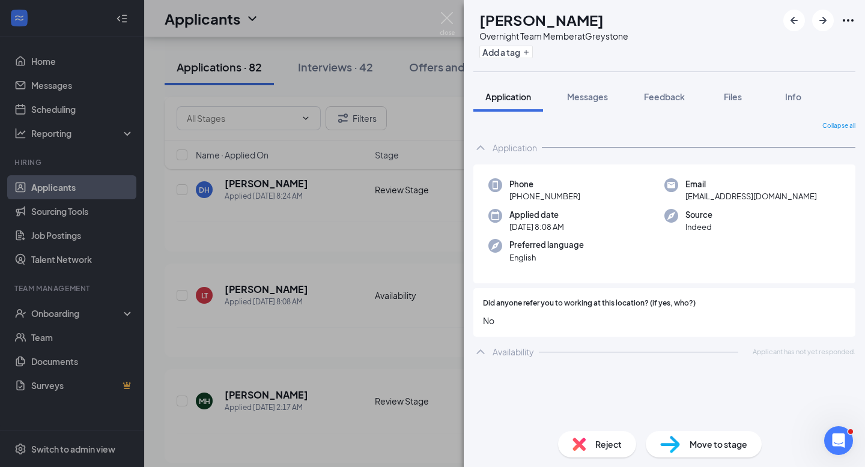
click at [312, 176] on div "LT [PERSON_NAME] Overnight Team Member at [GEOGRAPHIC_DATA] Add a tag Applicati…" at bounding box center [432, 233] width 865 height 467
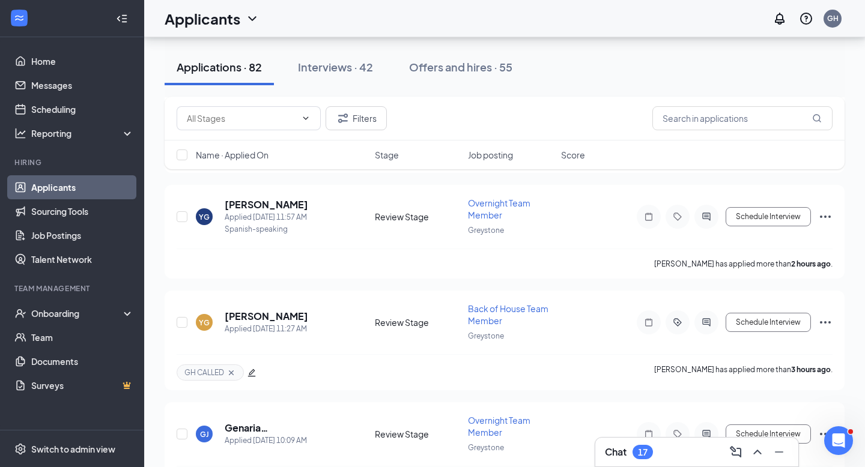
scroll to position [577, 0]
